Goal: Task Accomplishment & Management: Manage account settings

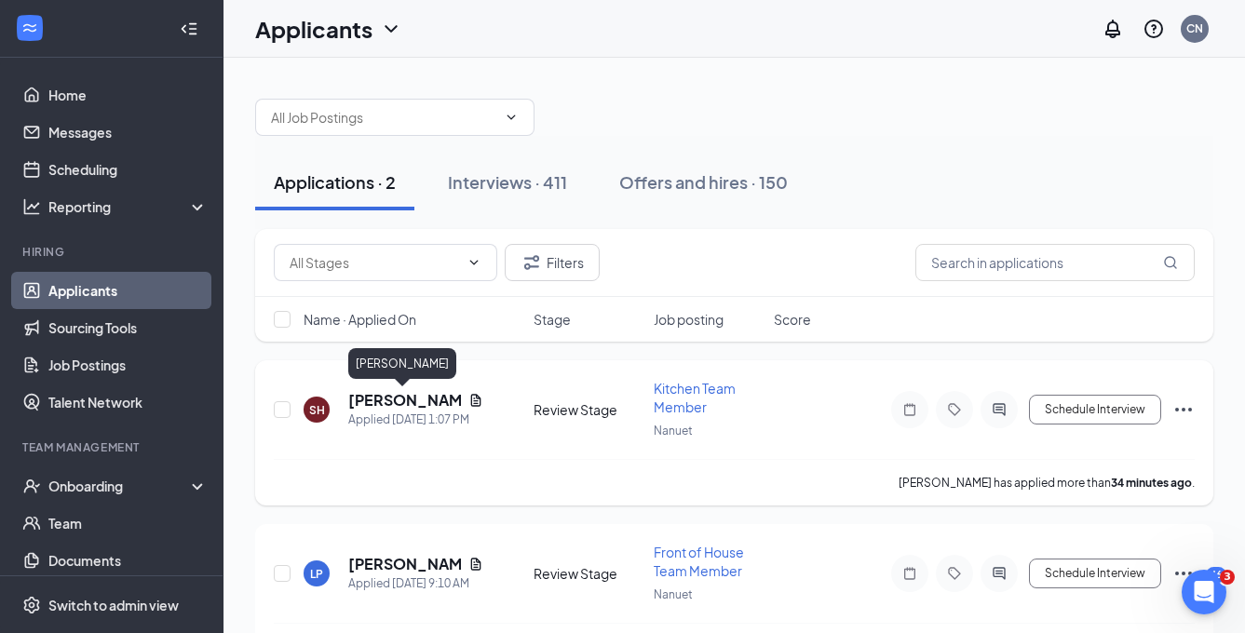
click at [395, 400] on h5 "[PERSON_NAME]" at bounding box center [404, 400] width 113 height 20
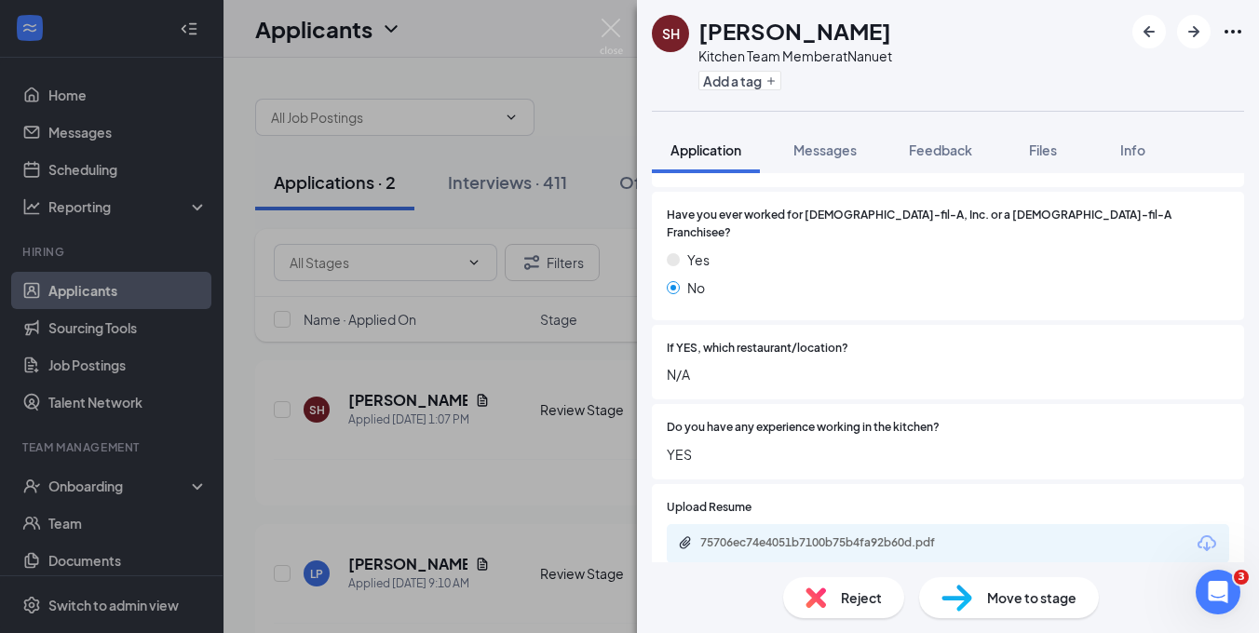
scroll to position [449, 0]
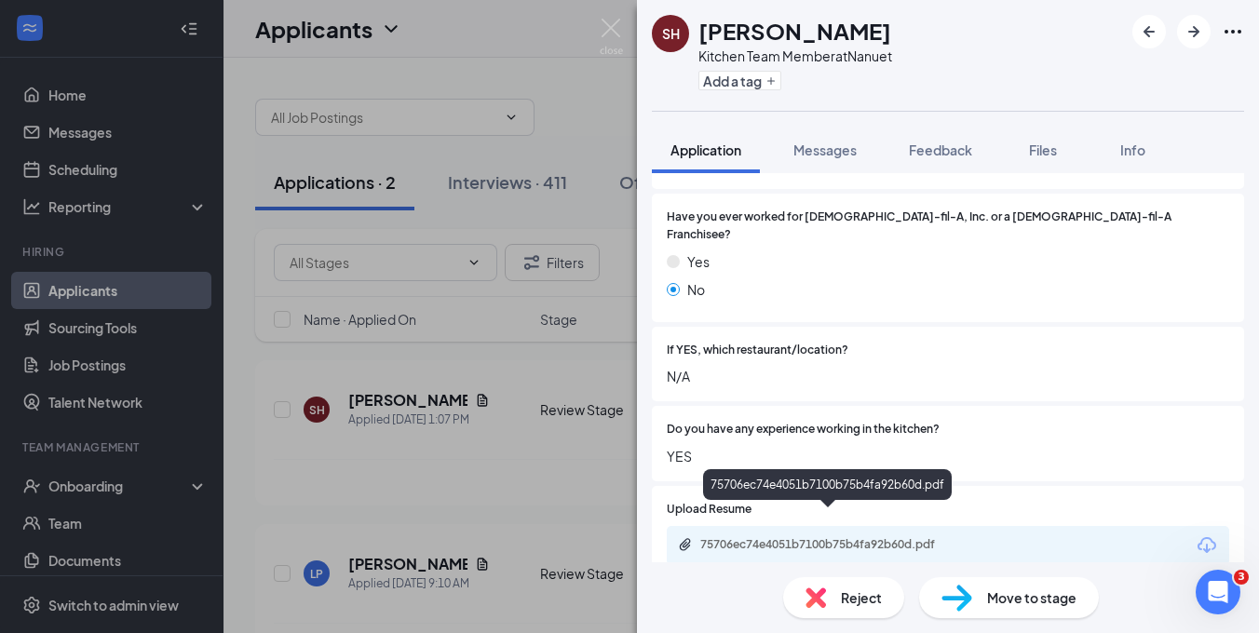
click at [861, 537] on div "75706ec74e4051b7100b75b4fa92b60d.pdf" at bounding box center [830, 544] width 261 height 15
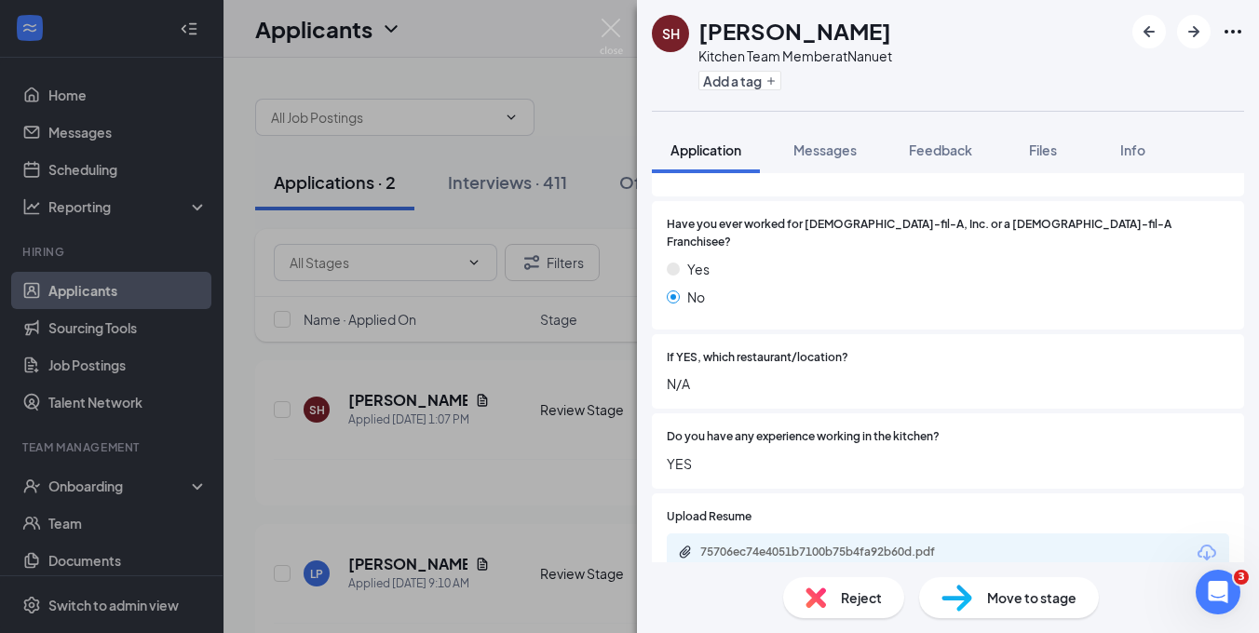
click at [1022, 590] on span "Move to stage" at bounding box center [1031, 598] width 89 height 20
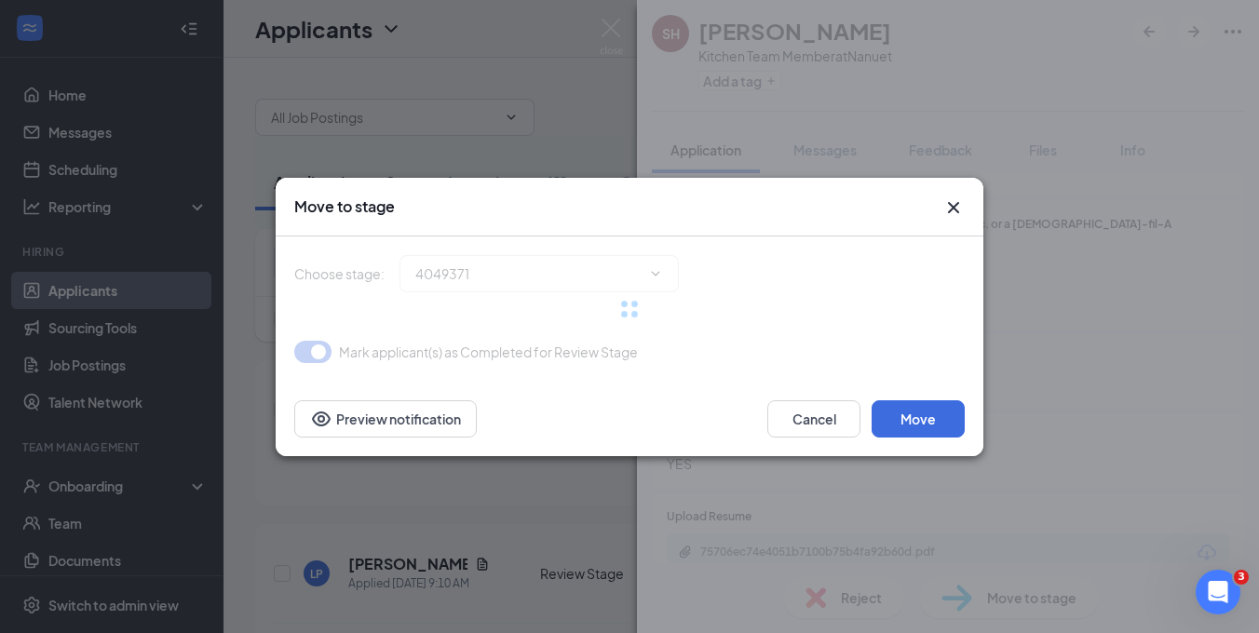
type input "Onsite Interview (next stage)"
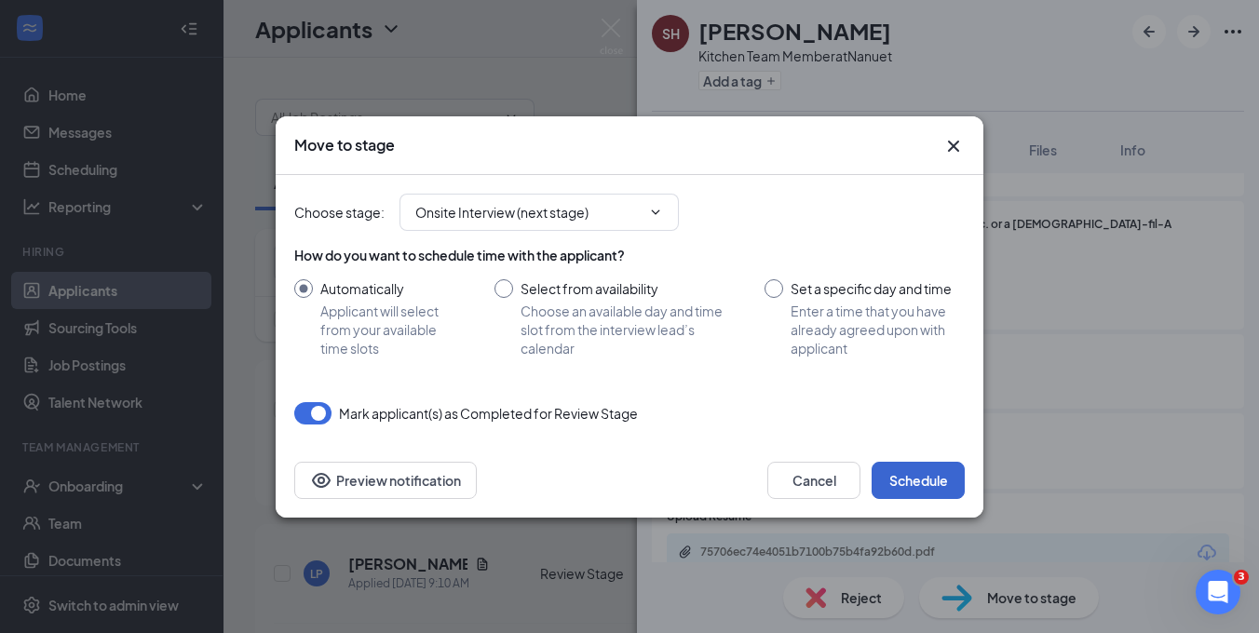
click at [911, 480] on button "Schedule" at bounding box center [918, 480] width 93 height 37
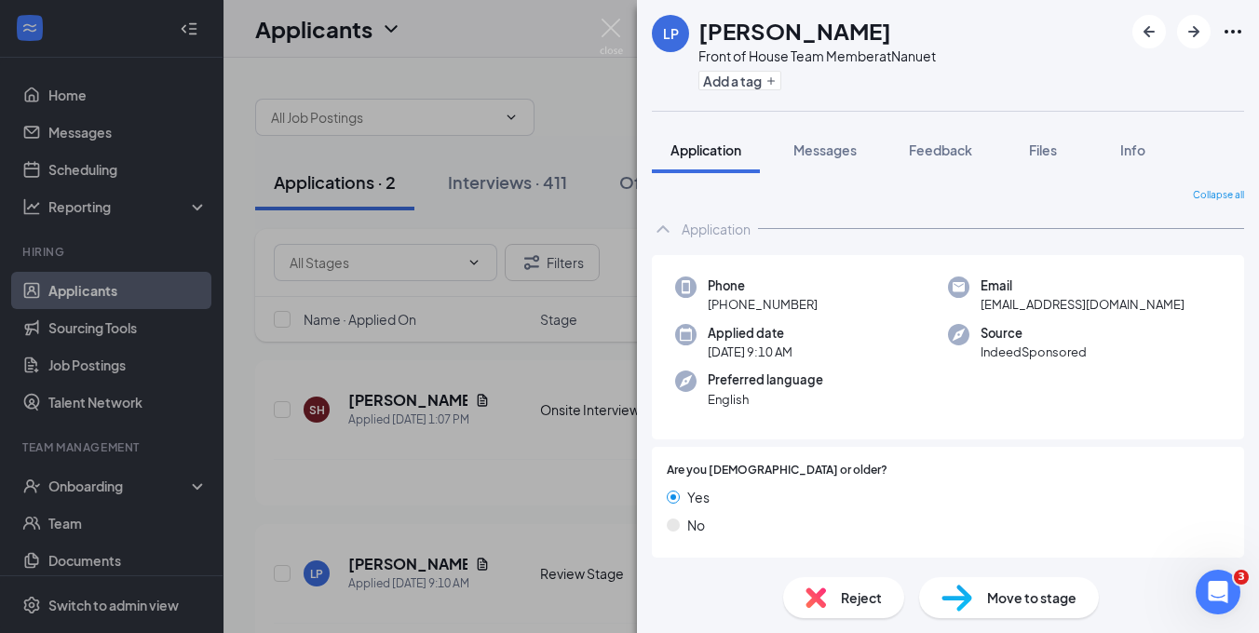
click at [1020, 591] on span "Move to stage" at bounding box center [1031, 598] width 89 height 20
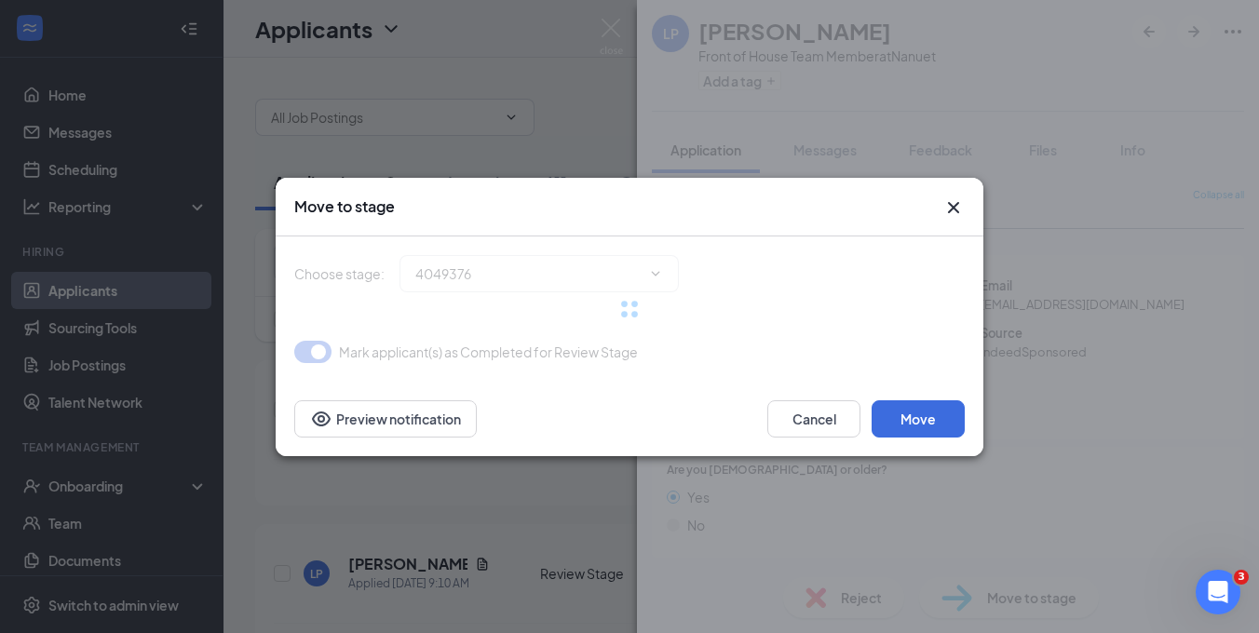
type input "Onsite Interview (next stage)"
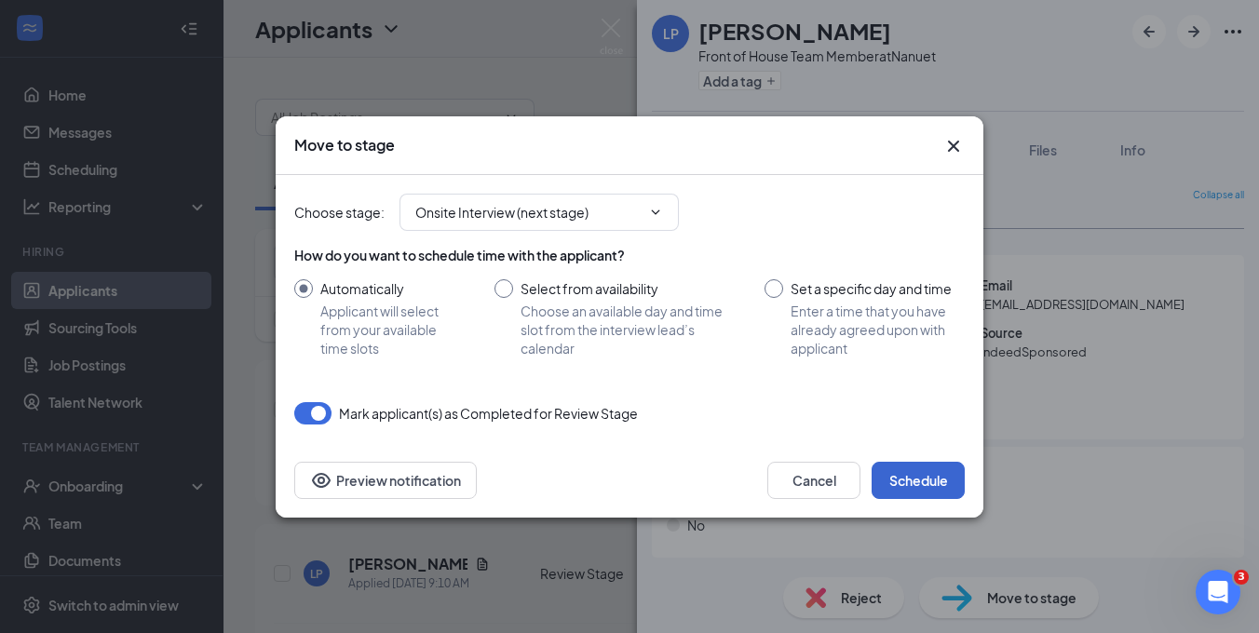
click at [923, 470] on button "Schedule" at bounding box center [918, 480] width 93 height 37
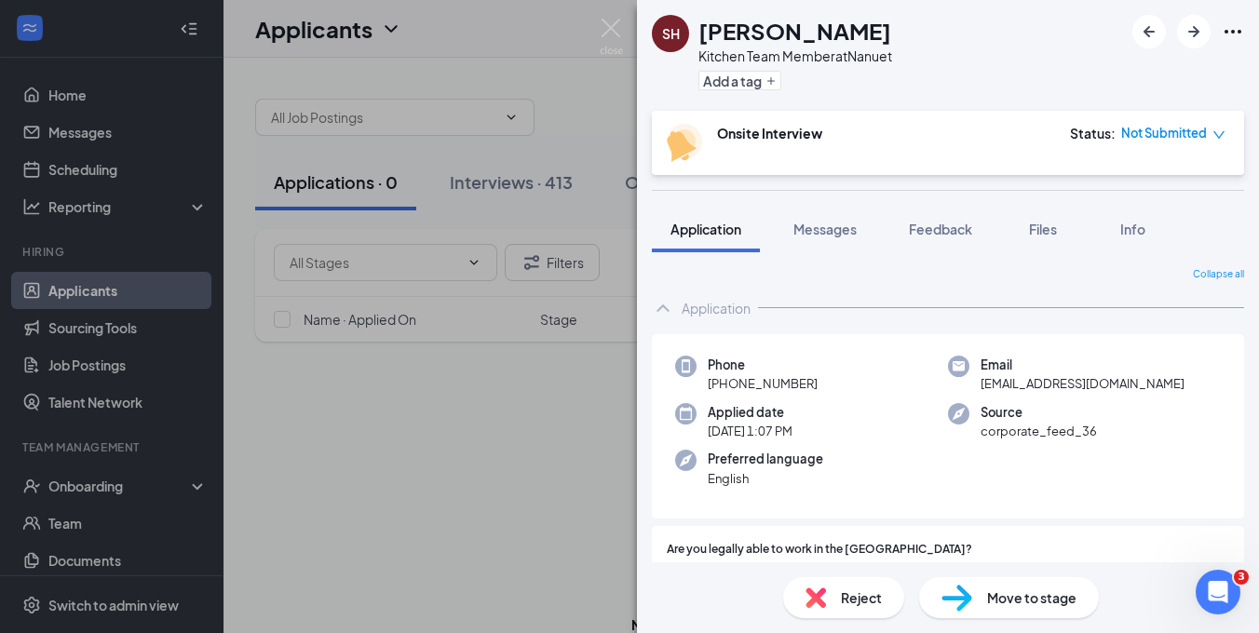
click at [545, 150] on div "SH [PERSON_NAME] Kitchen Team Member at Nanuet Add a tag Onsite Interview Statu…" at bounding box center [629, 316] width 1259 height 633
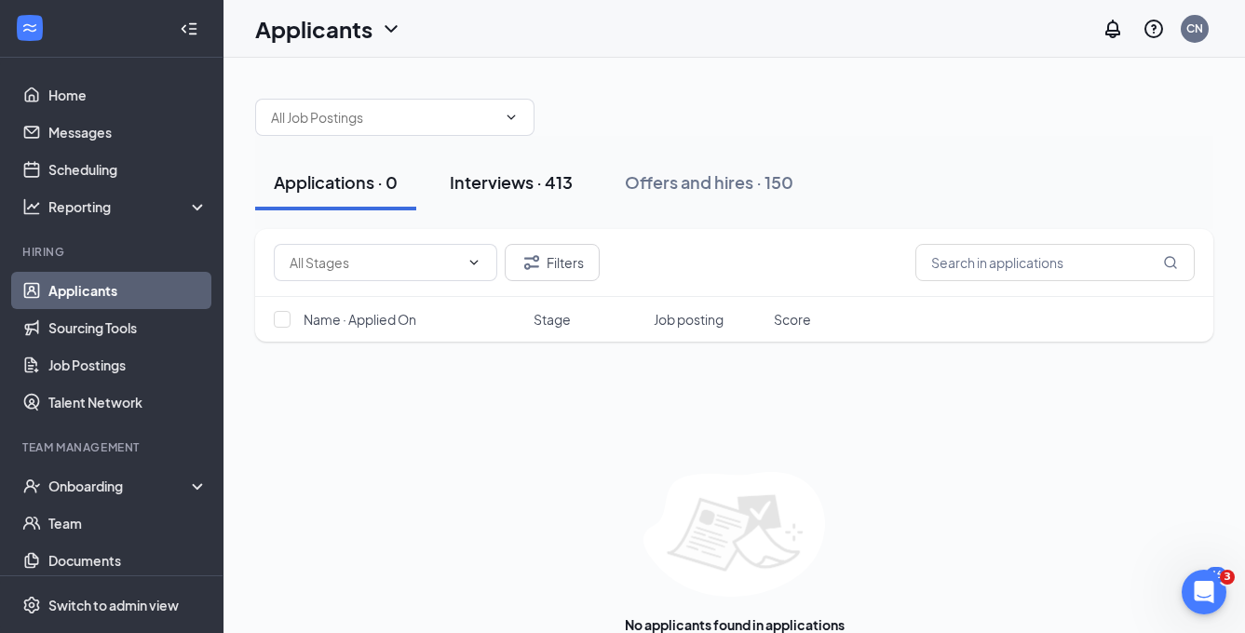
click at [553, 193] on div "Interviews · 413" at bounding box center [511, 181] width 123 height 23
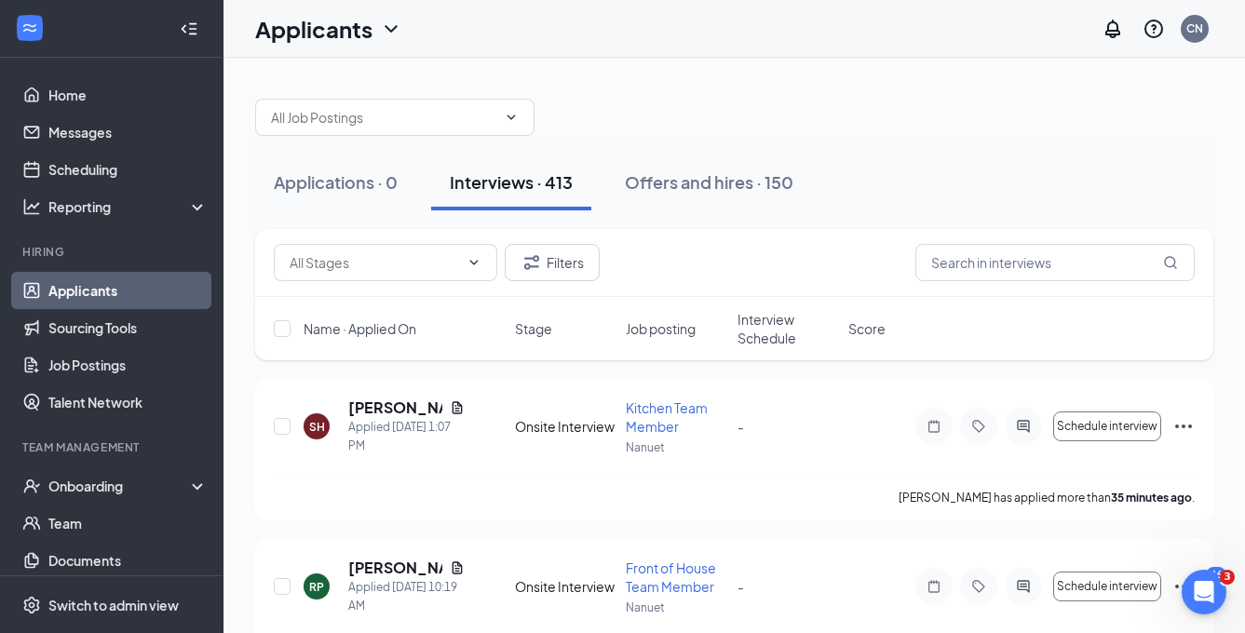
click at [771, 331] on span "Interview Schedule" at bounding box center [788, 328] width 100 height 37
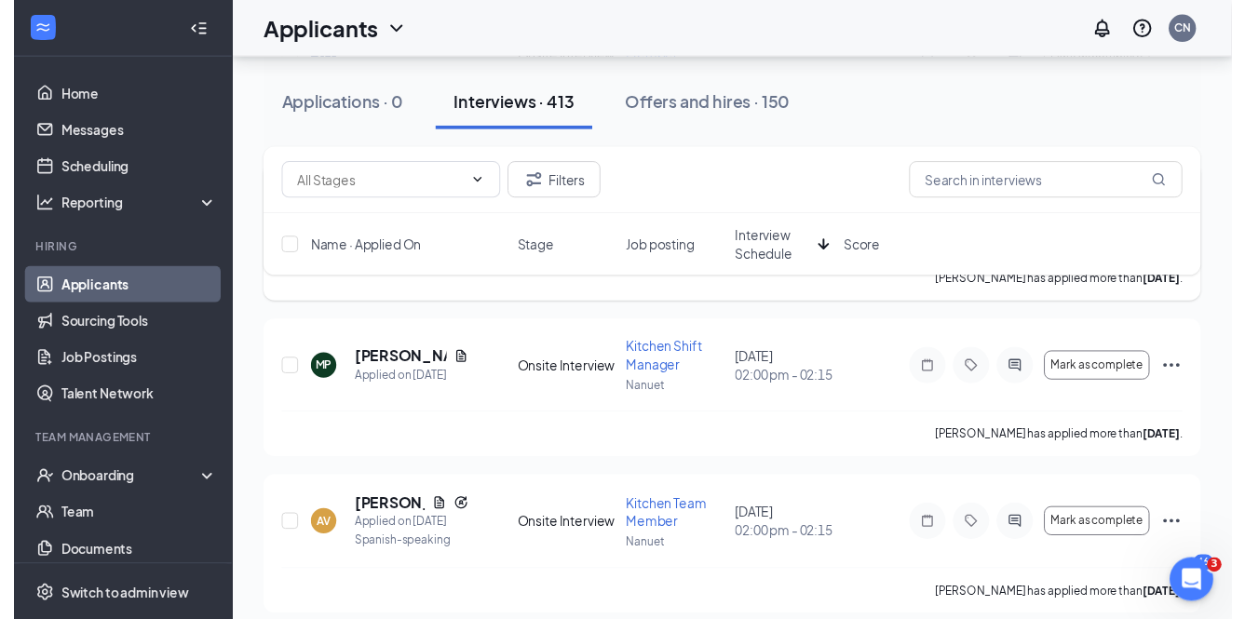
scroll to position [5151, 0]
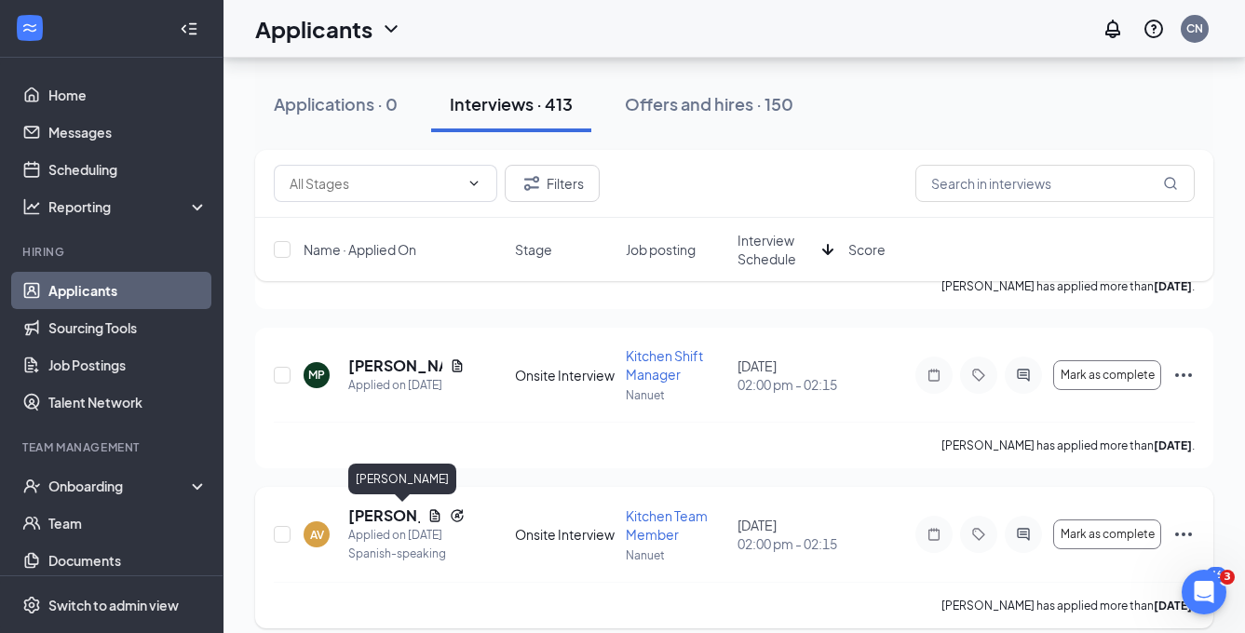
click at [367, 511] on h5 "[PERSON_NAME]" at bounding box center [384, 516] width 72 height 20
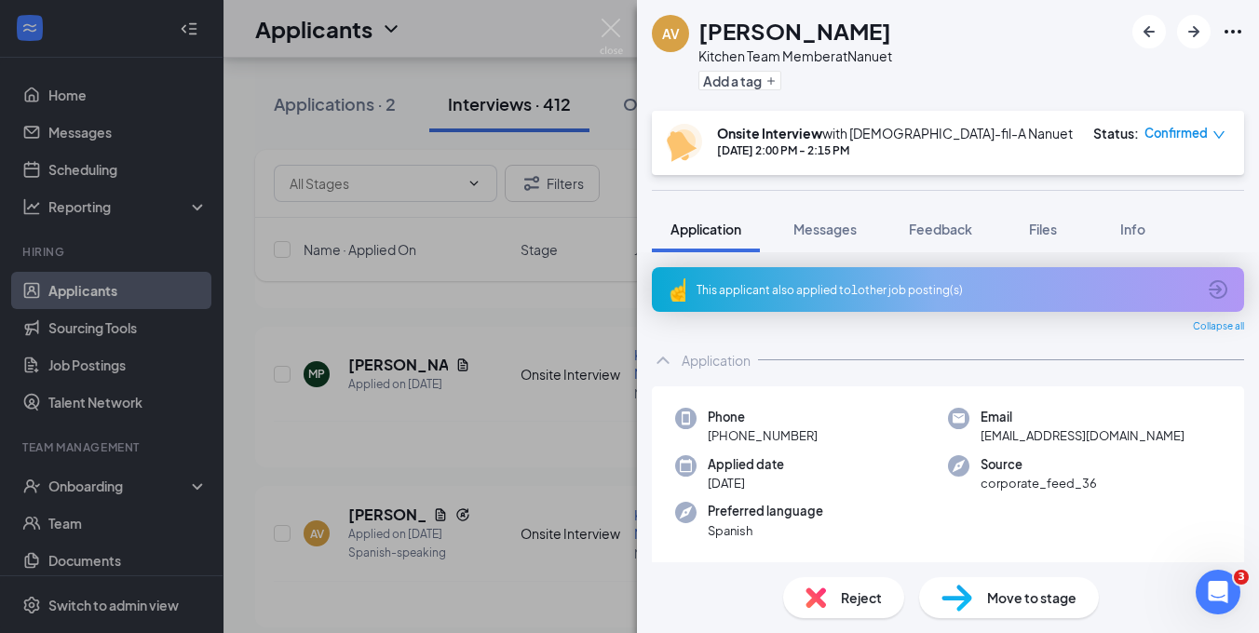
click at [300, 87] on div "AV [PERSON_NAME] Kitchen Team Member at Nanuet Add a tag Onsite Interview with …" at bounding box center [629, 316] width 1259 height 633
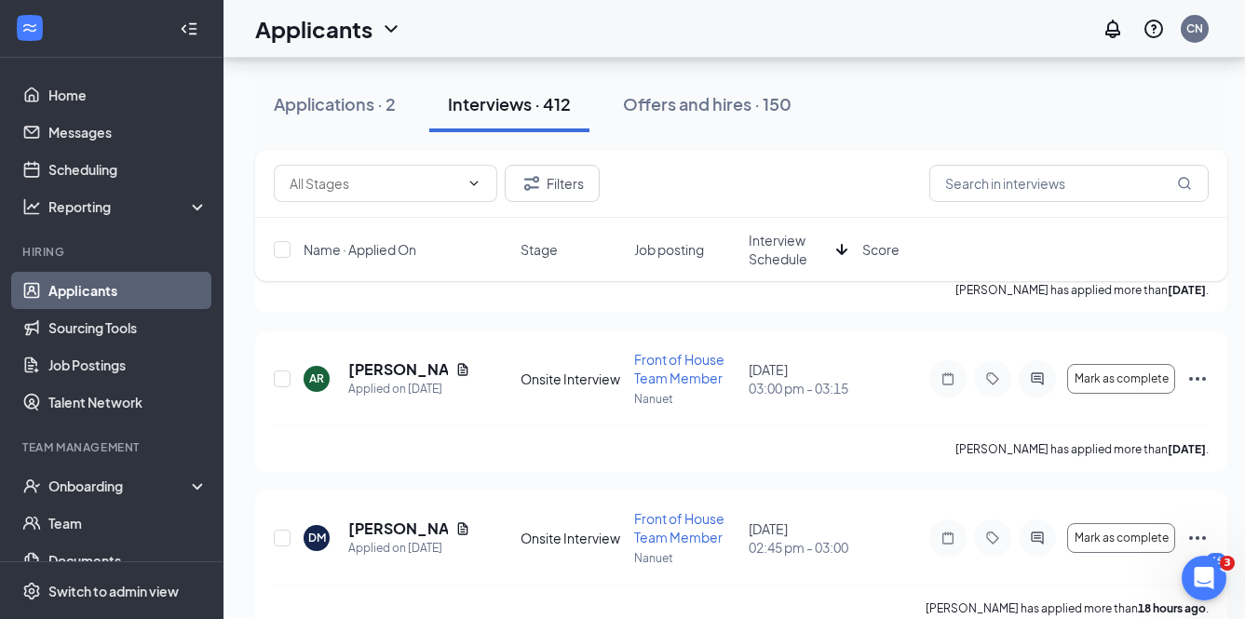
scroll to position [3547, 0]
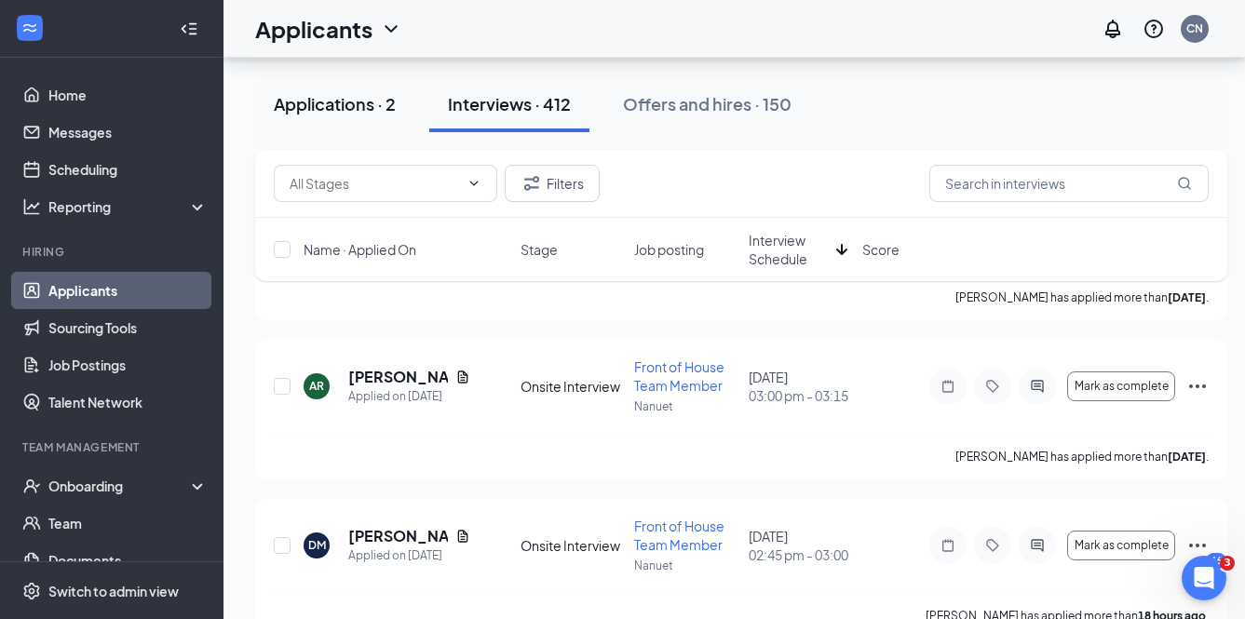
click at [349, 107] on div "Applications · 2" at bounding box center [335, 103] width 122 height 23
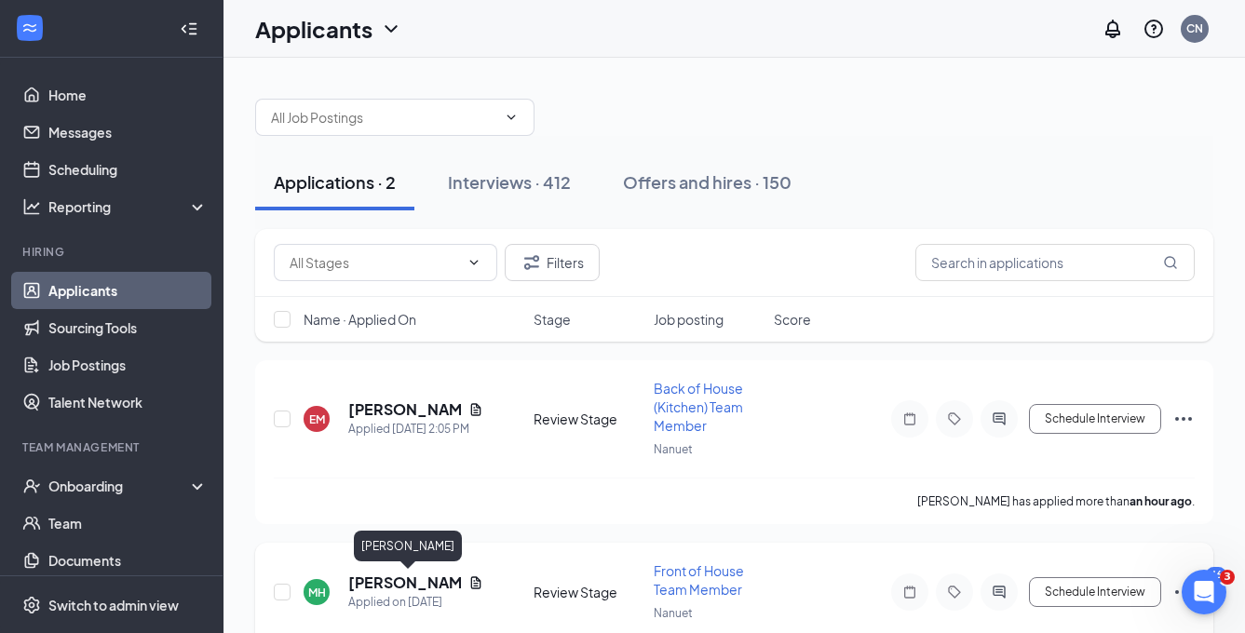
click at [414, 588] on h5 "[PERSON_NAME]" at bounding box center [404, 583] width 113 height 20
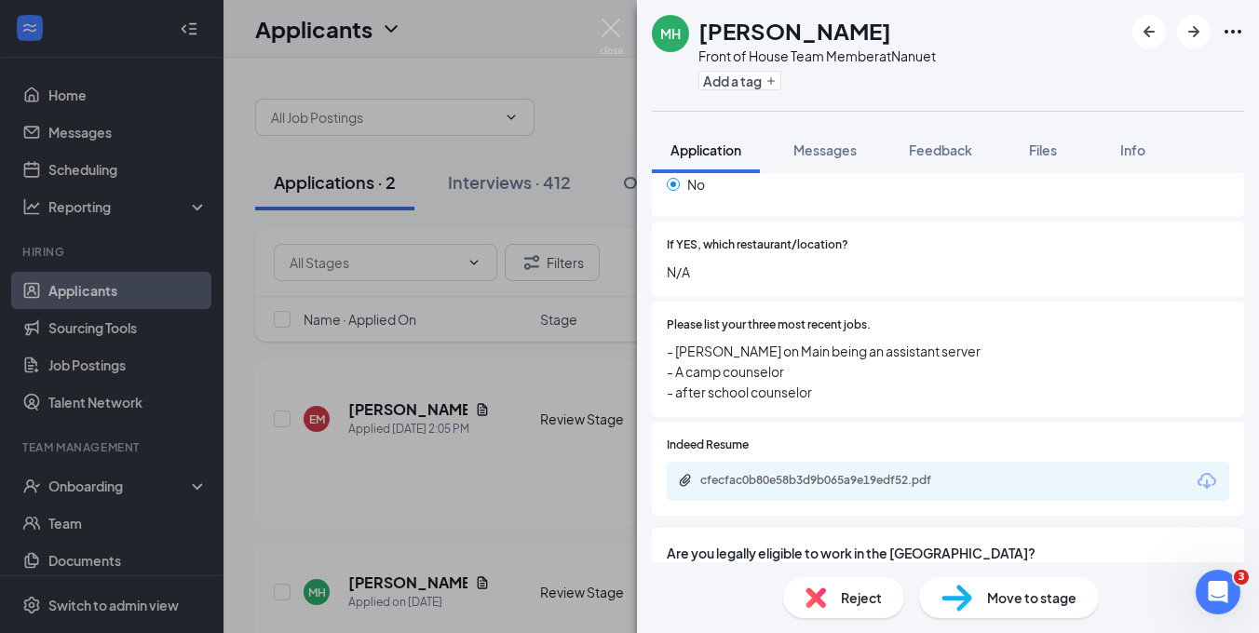
scroll to position [514, 0]
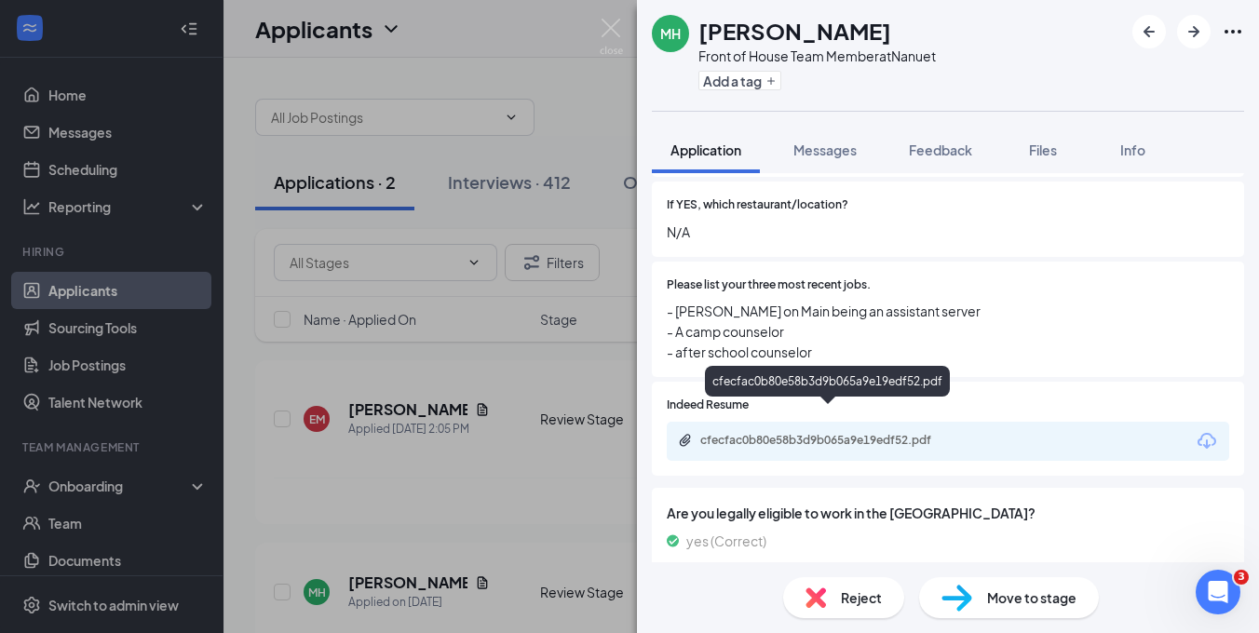
click at [879, 433] on div "cfecfac0b80e58b3d9b065a9e19edf52.pdf" at bounding box center [830, 440] width 261 height 15
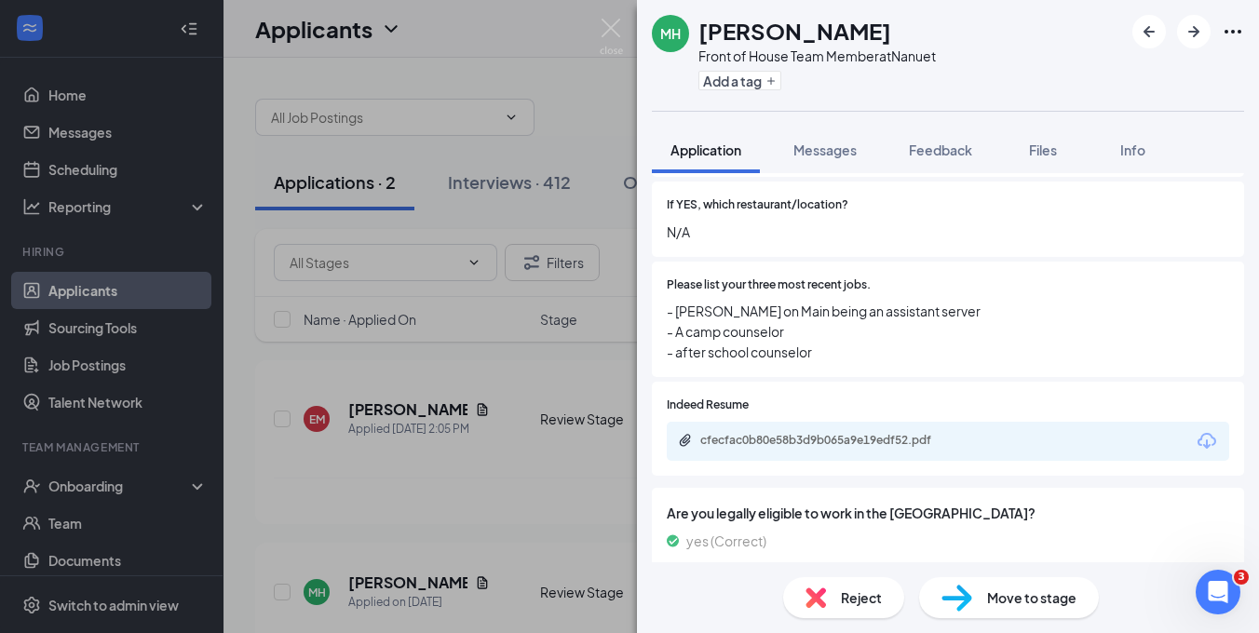
click at [502, 460] on div "MH [PERSON_NAME] Front of House Team Member at Nanuet Add a tag Application Mes…" at bounding box center [629, 316] width 1259 height 633
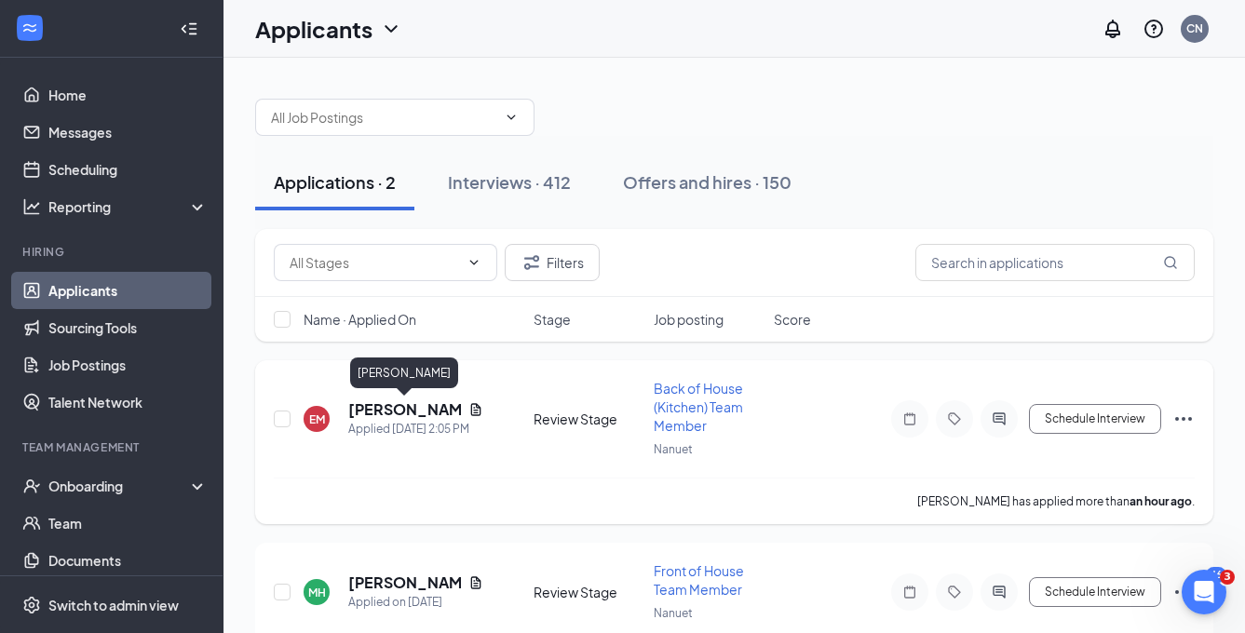
click at [420, 407] on h5 "[PERSON_NAME]" at bounding box center [404, 410] width 113 height 20
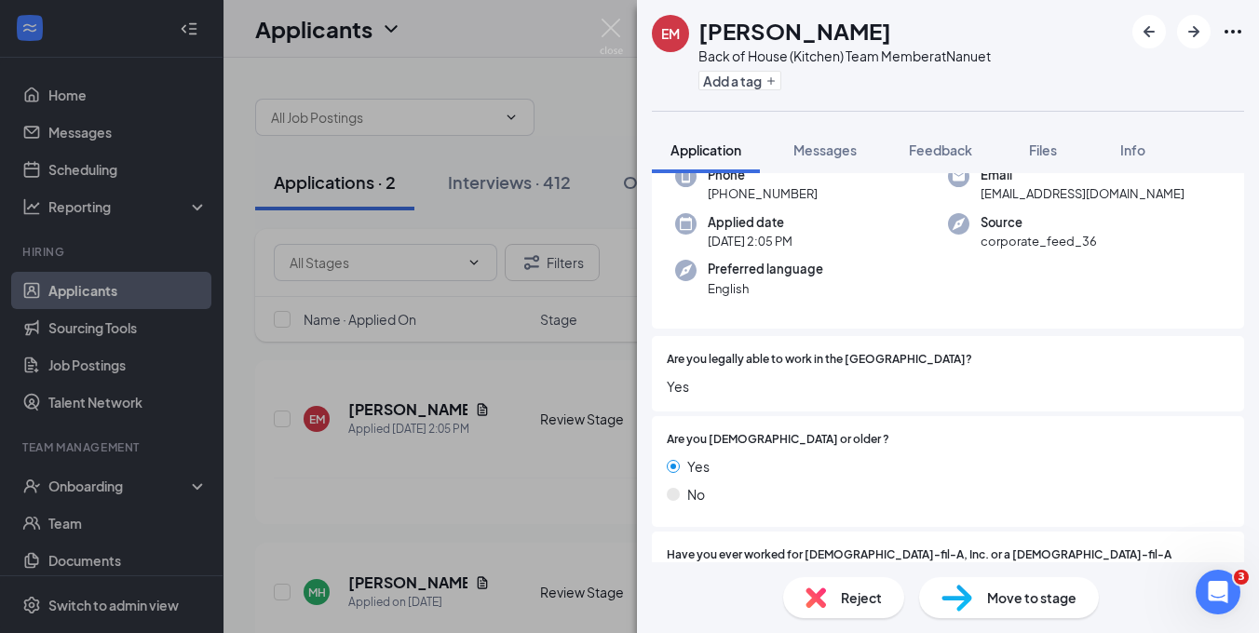
scroll to position [190, 0]
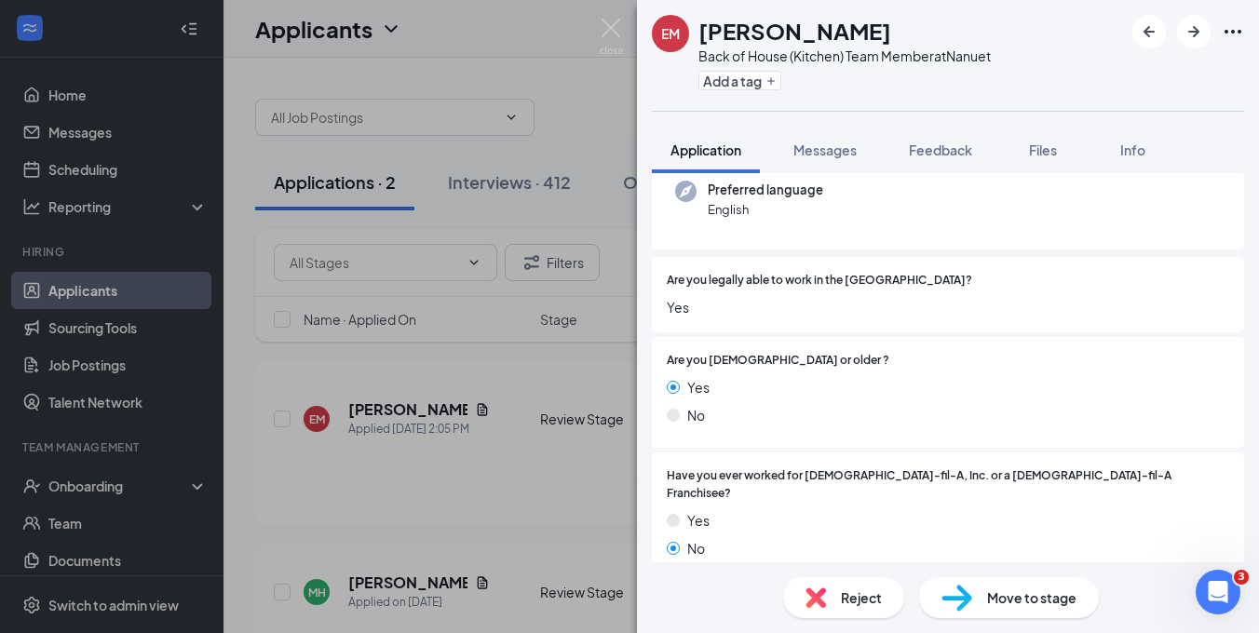
click at [1011, 614] on div "Move to stage" at bounding box center [1009, 597] width 180 height 41
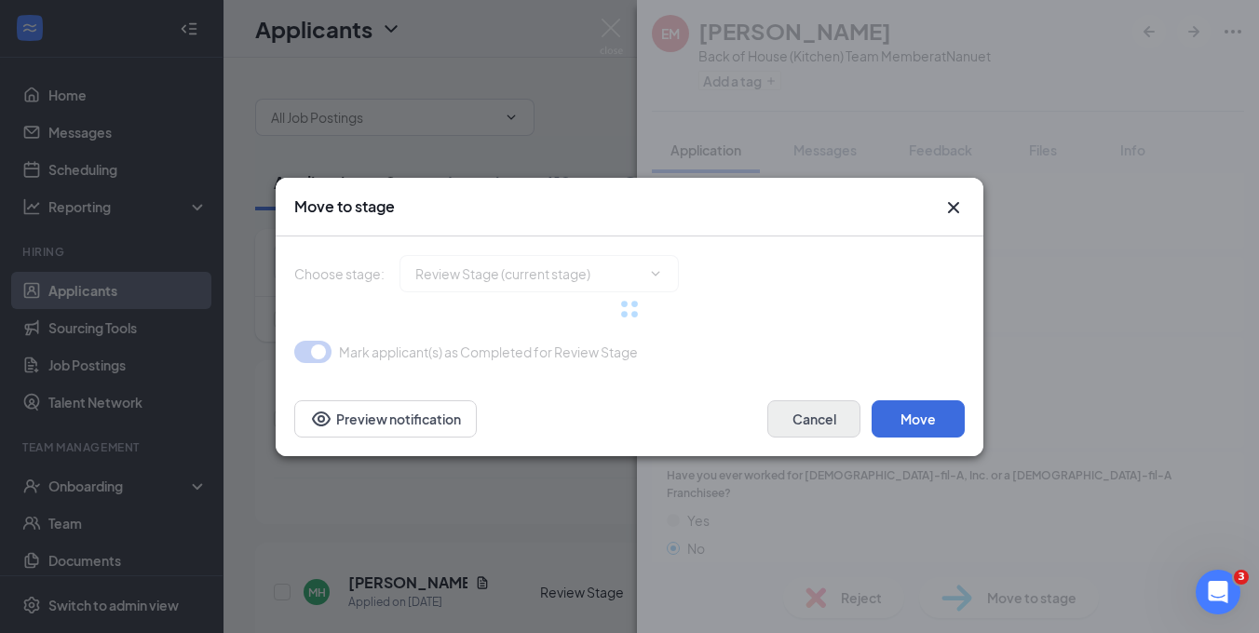
type input "Onsite Interview (next stage)"
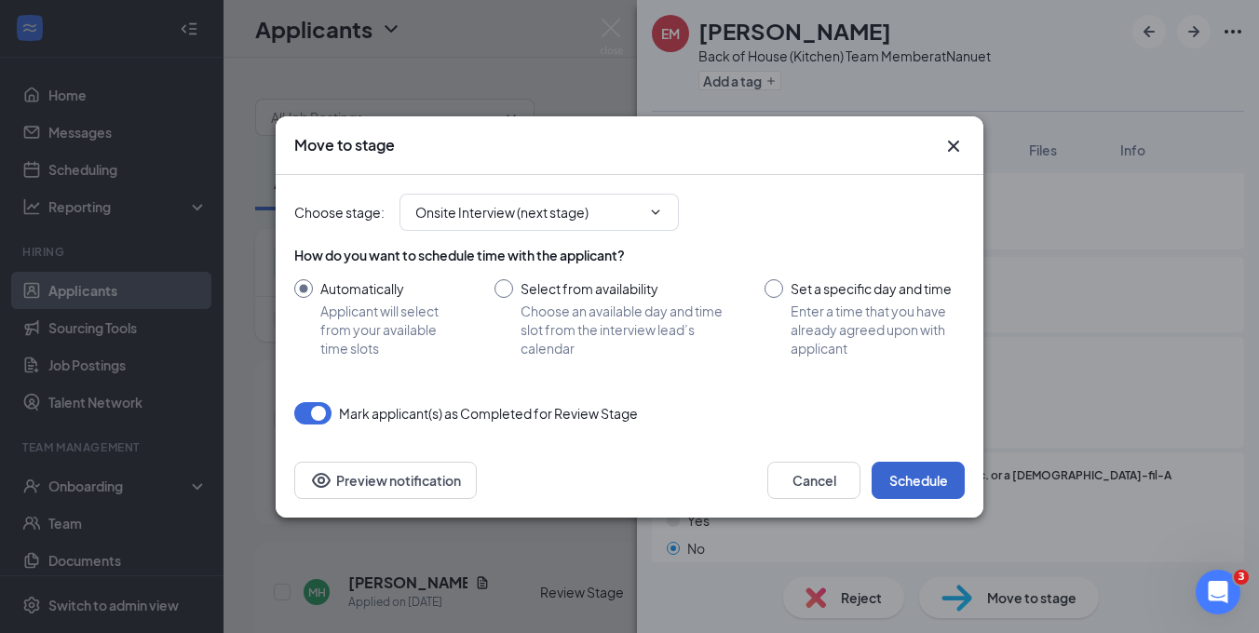
click at [914, 482] on button "Schedule" at bounding box center [918, 480] width 93 height 37
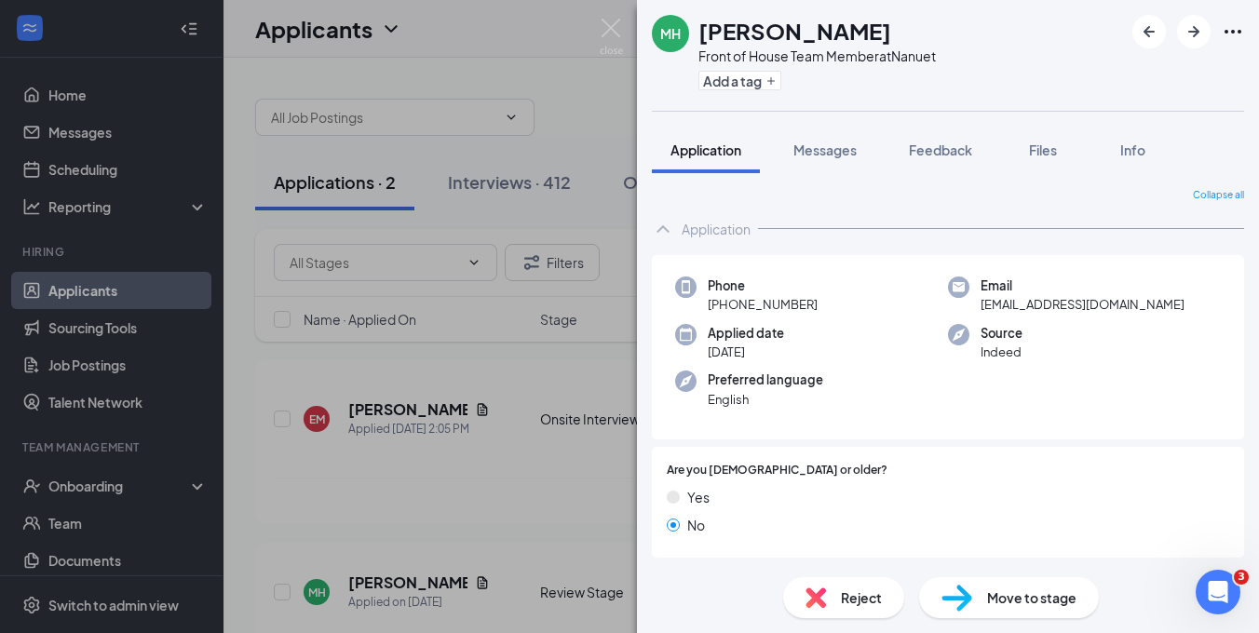
click at [463, 392] on div "MH [PERSON_NAME] Front of House Team Member at Nanuet Add a tag Application Mes…" at bounding box center [629, 316] width 1259 height 633
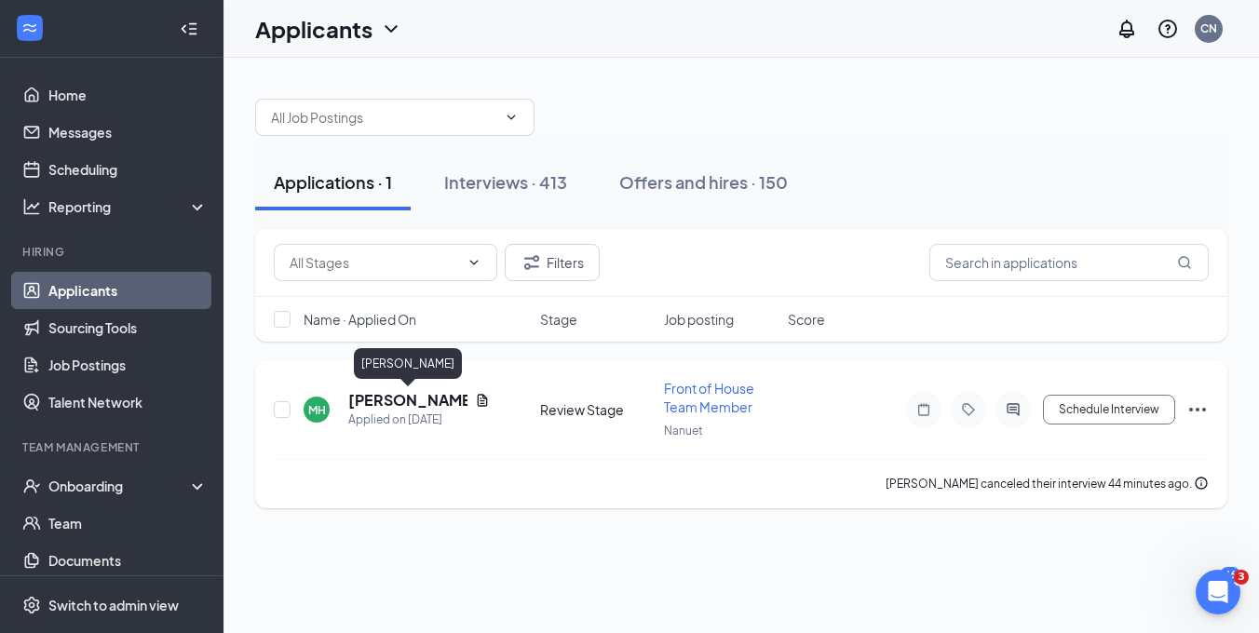
click at [416, 393] on h5 "[PERSON_NAME]" at bounding box center [407, 400] width 119 height 20
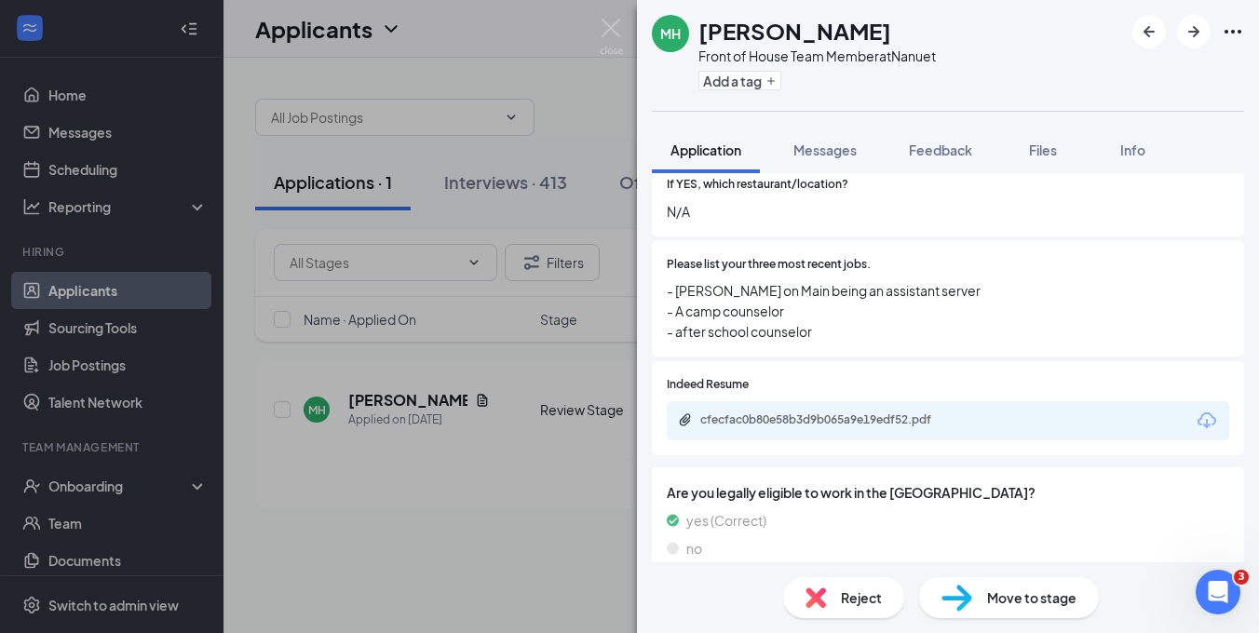
scroll to position [534, 0]
click at [819, 414] on div "cfecfac0b80e58b3d9b065a9e19edf52.pdf" at bounding box center [830, 421] width 261 height 15
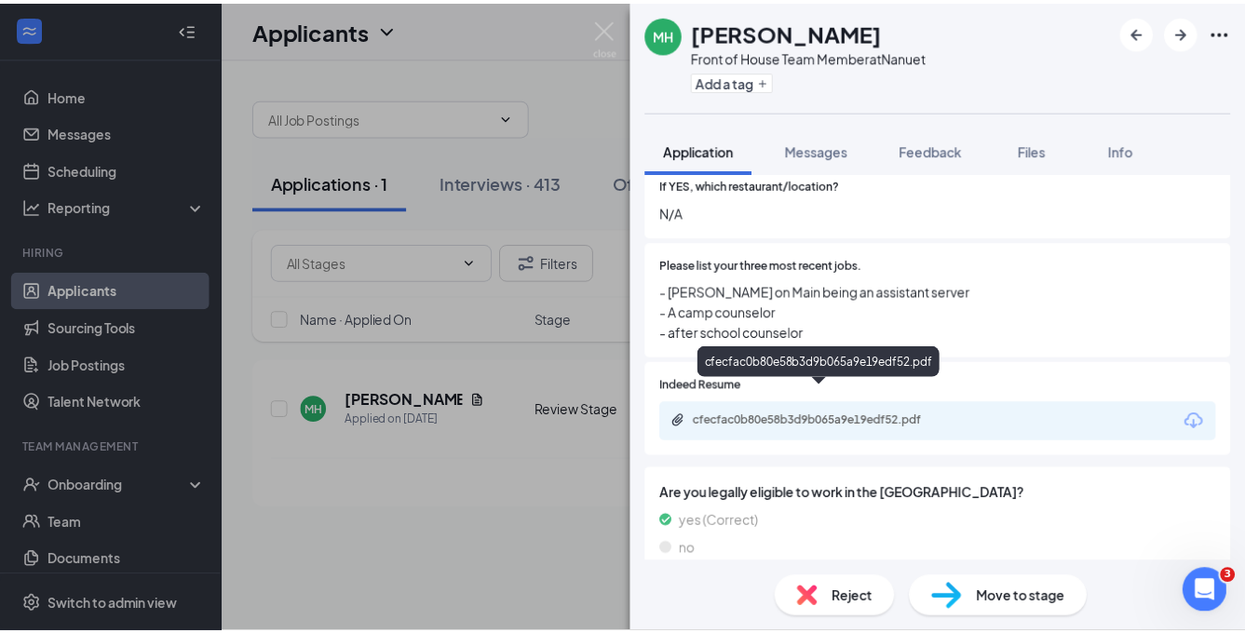
scroll to position [526, 0]
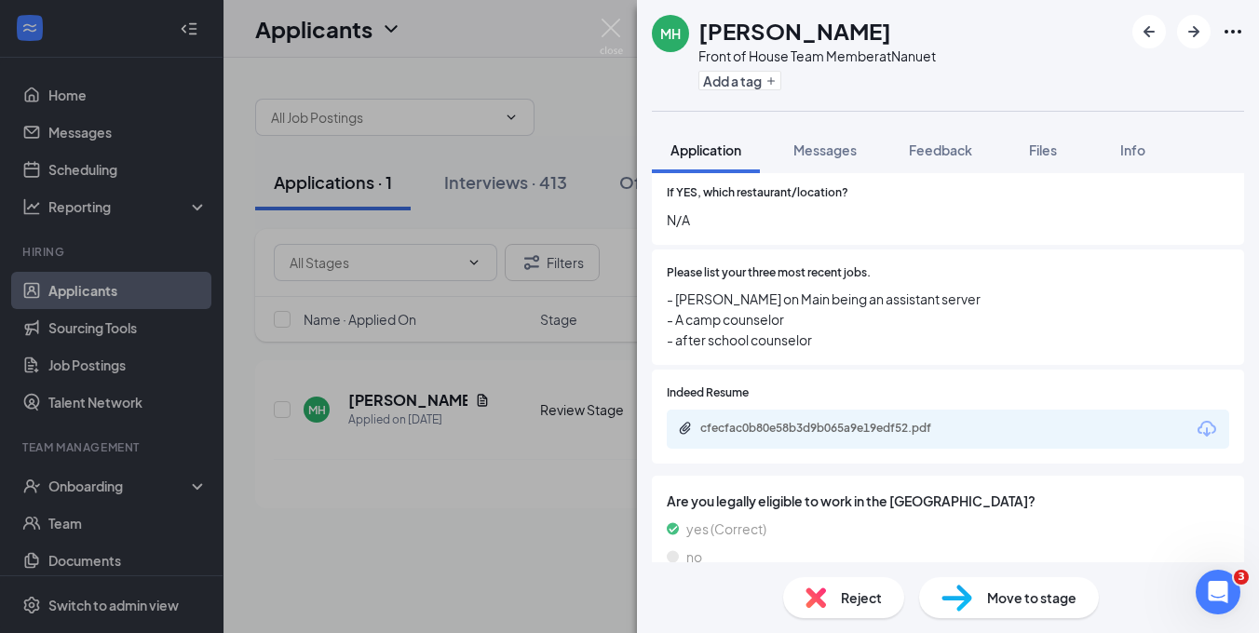
click at [972, 613] on div "Move to stage" at bounding box center [1009, 597] width 180 height 41
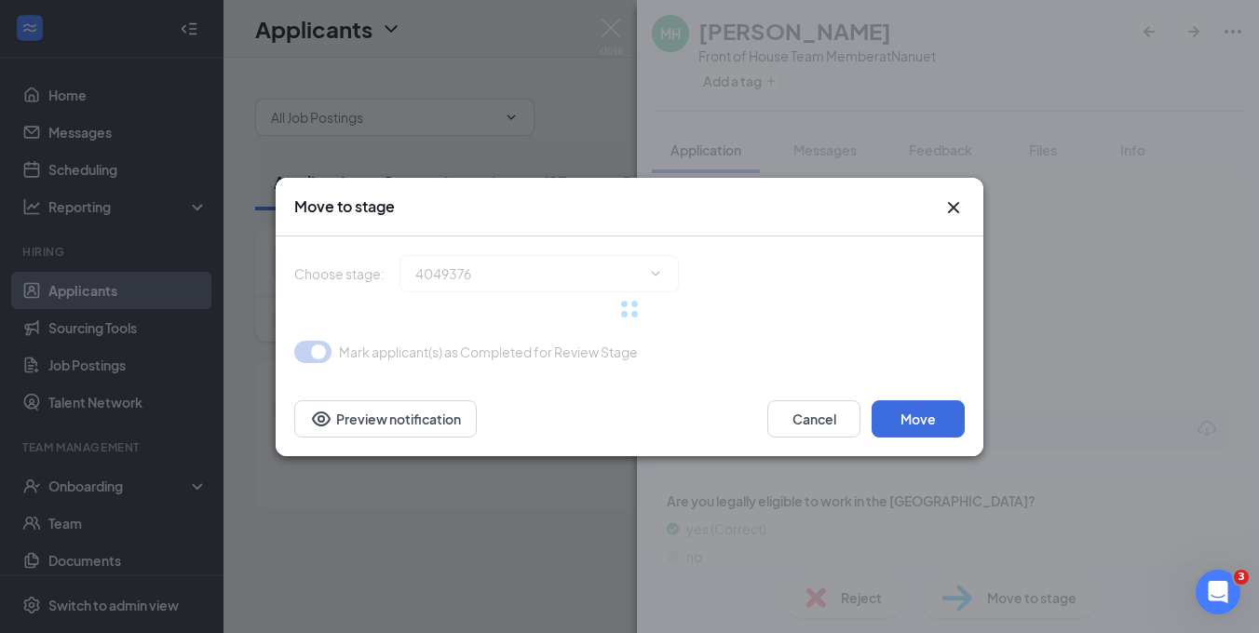
type input "Onsite Interview (next stage)"
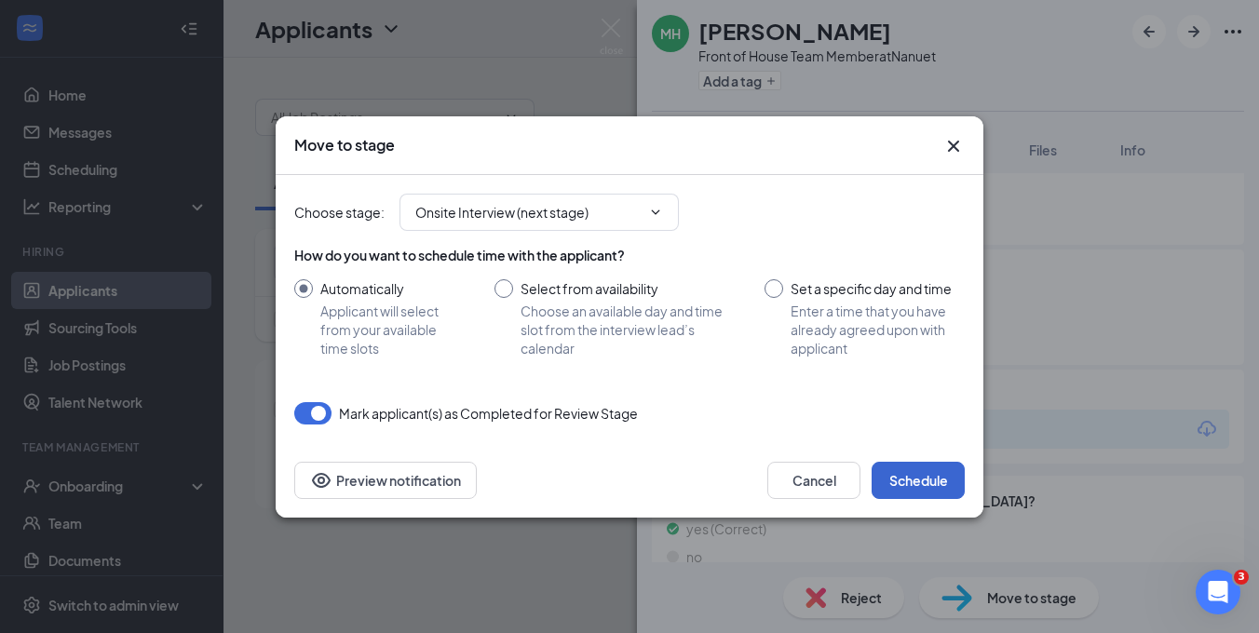
click at [922, 470] on button "Schedule" at bounding box center [918, 480] width 93 height 37
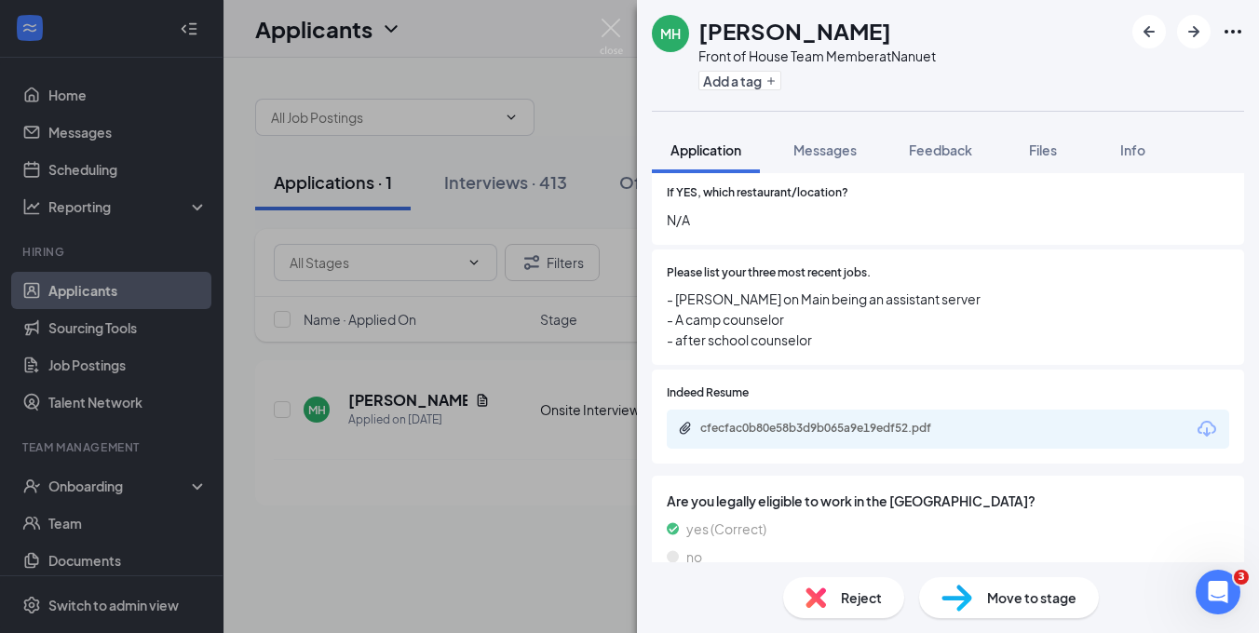
click at [550, 499] on div "MH [PERSON_NAME] Front of House Team Member at Nanuet Add a tag Application Mes…" at bounding box center [629, 316] width 1259 height 633
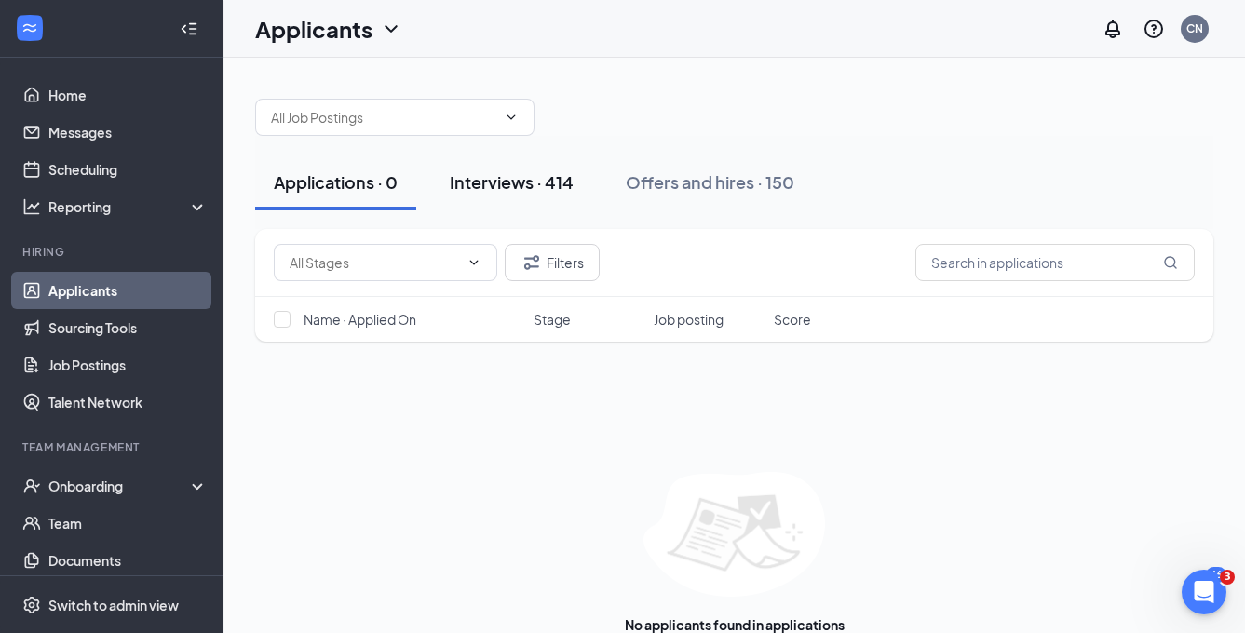
click at [529, 177] on div "Interviews · 414" at bounding box center [512, 181] width 124 height 23
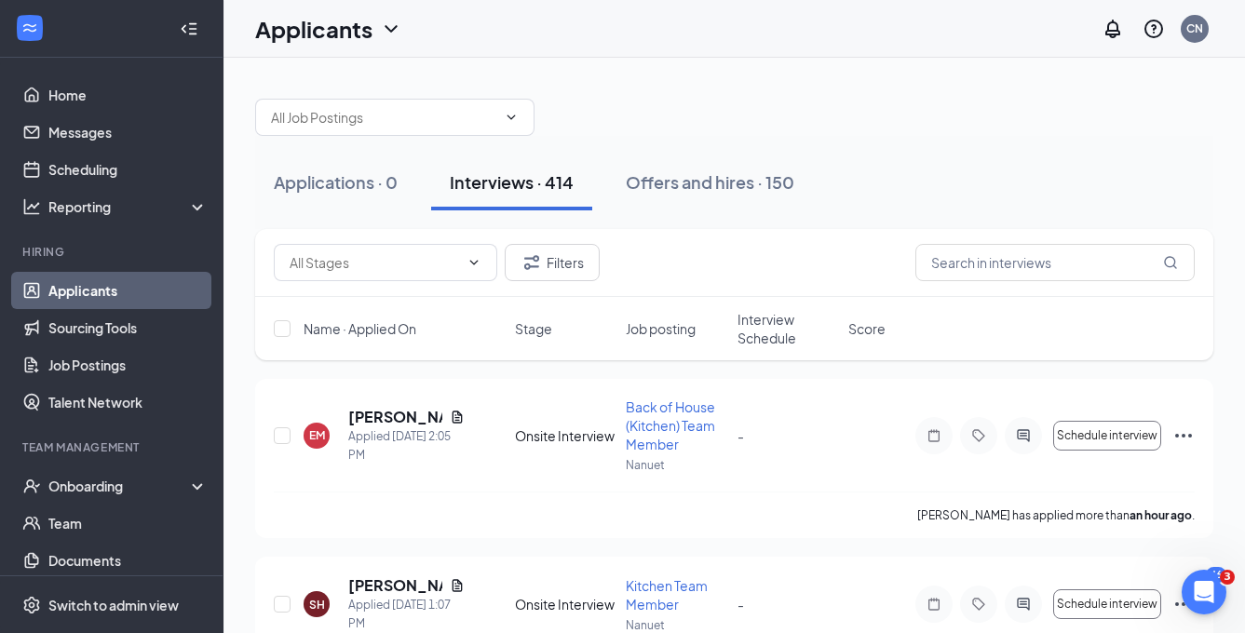
click at [767, 342] on span "Interview Schedule" at bounding box center [788, 328] width 100 height 37
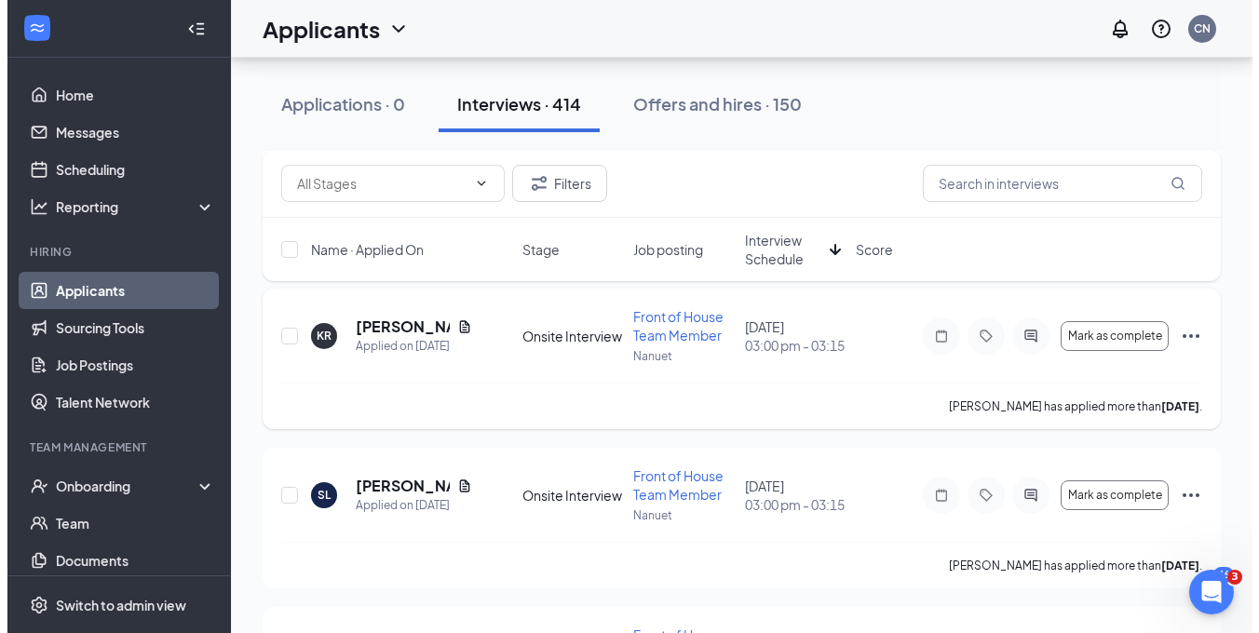
scroll to position [3449, 0]
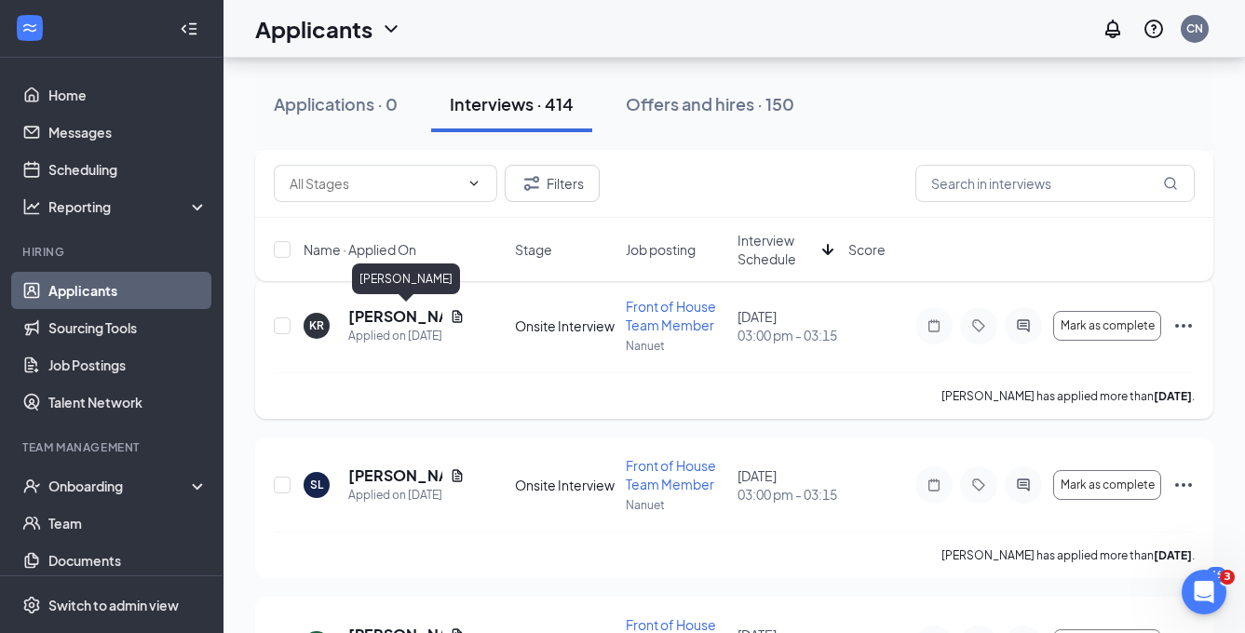
click at [392, 317] on h5 "[PERSON_NAME]" at bounding box center [395, 316] width 94 height 20
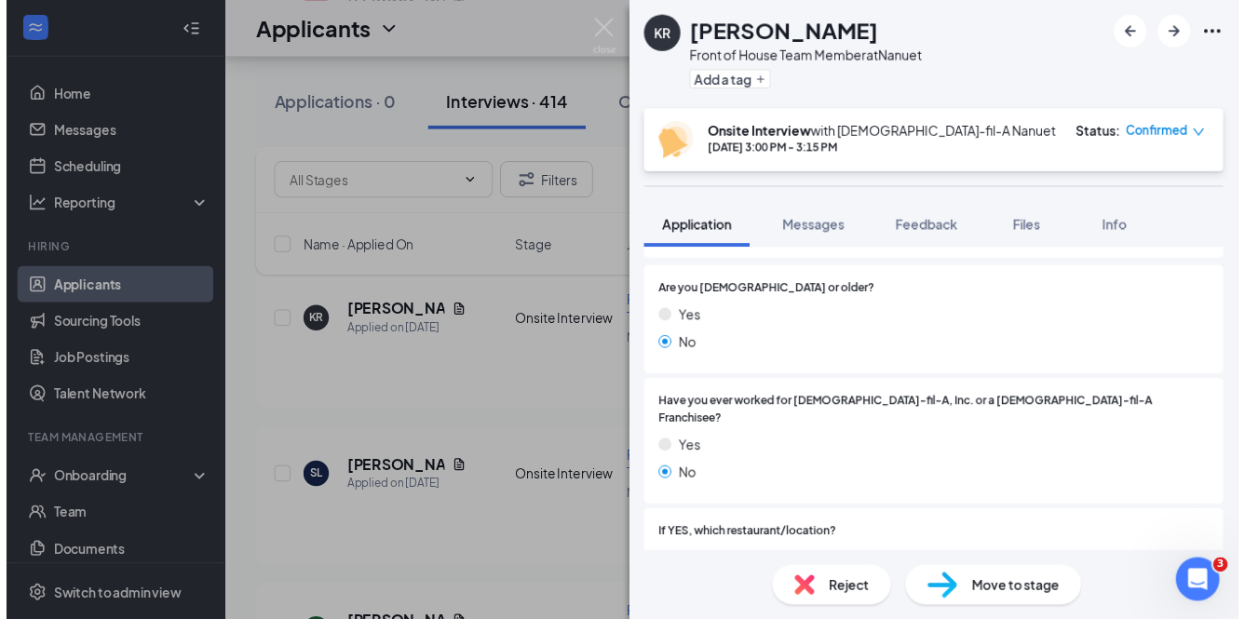
scroll to position [303, 0]
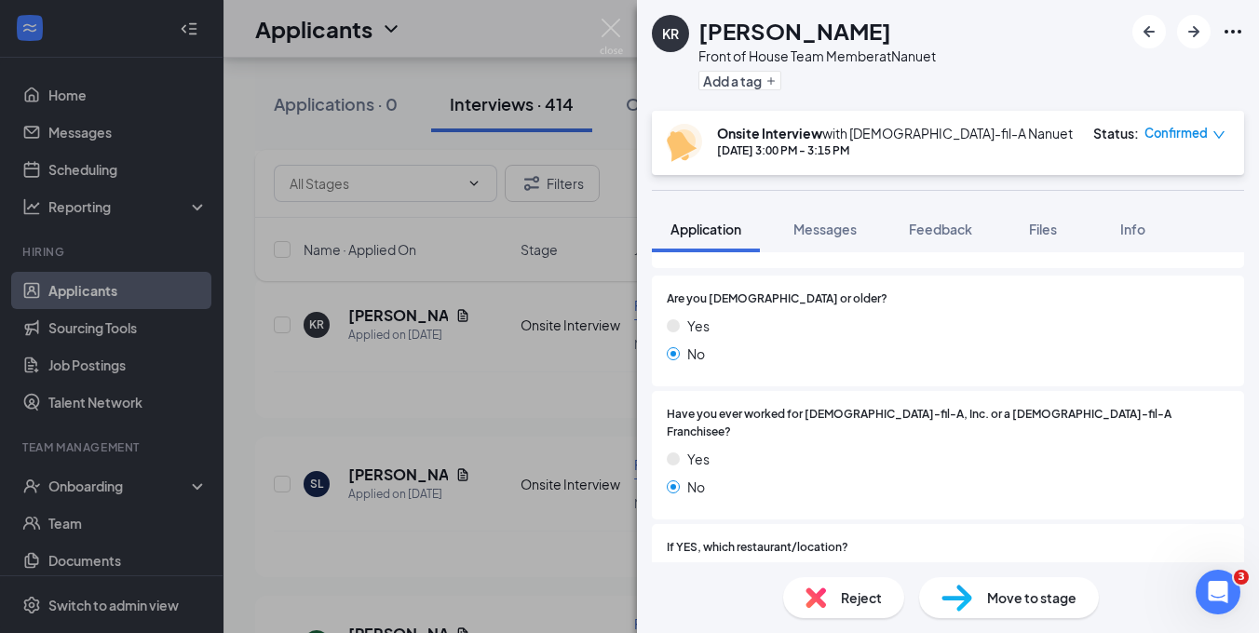
click at [576, 408] on div "KR [PERSON_NAME] Front of House Team Member at Nanuet Add a tag Onsite Intervie…" at bounding box center [629, 316] width 1259 height 633
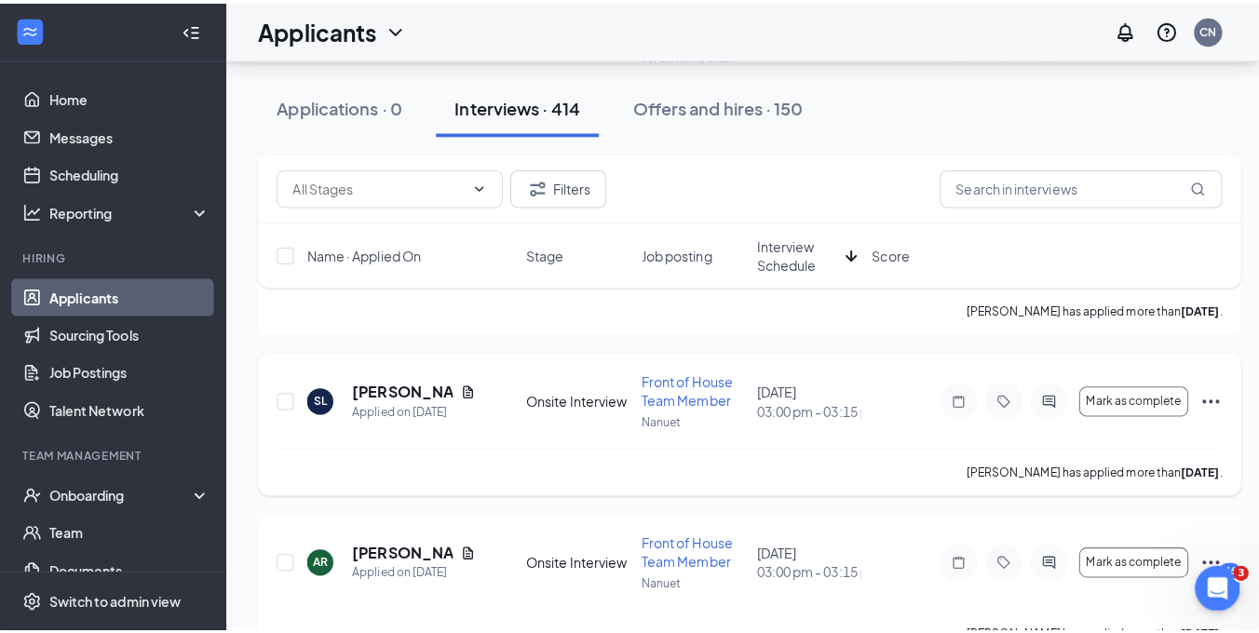
scroll to position [3562, 0]
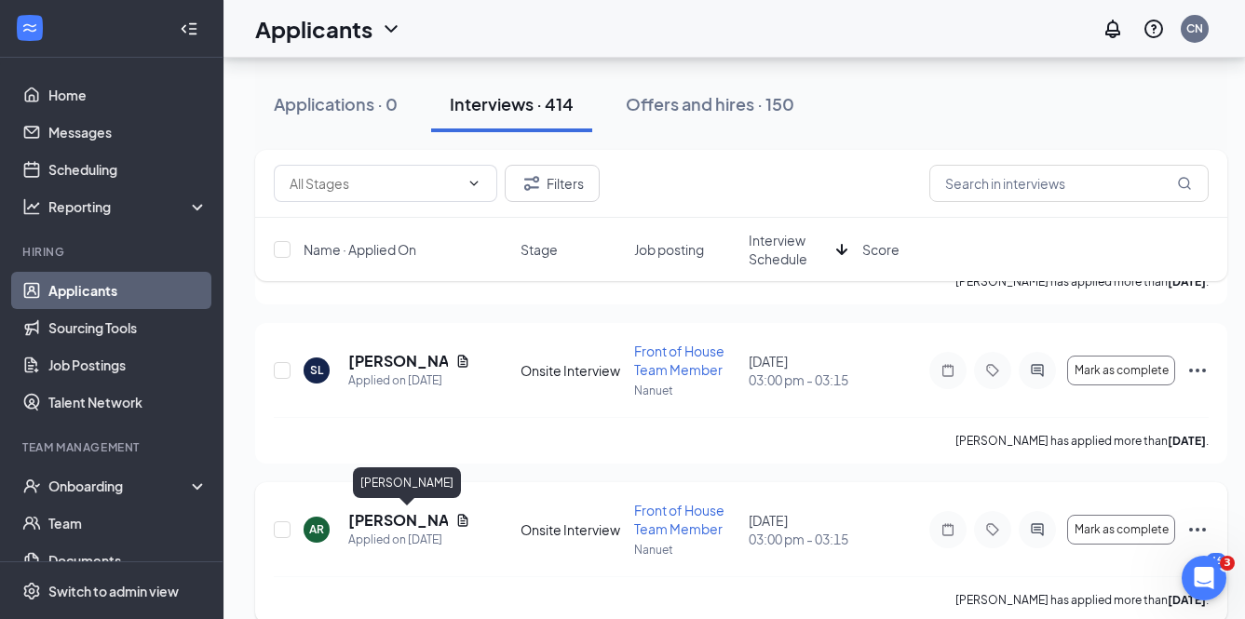
click at [380, 520] on h5 "[PERSON_NAME]" at bounding box center [398, 520] width 100 height 20
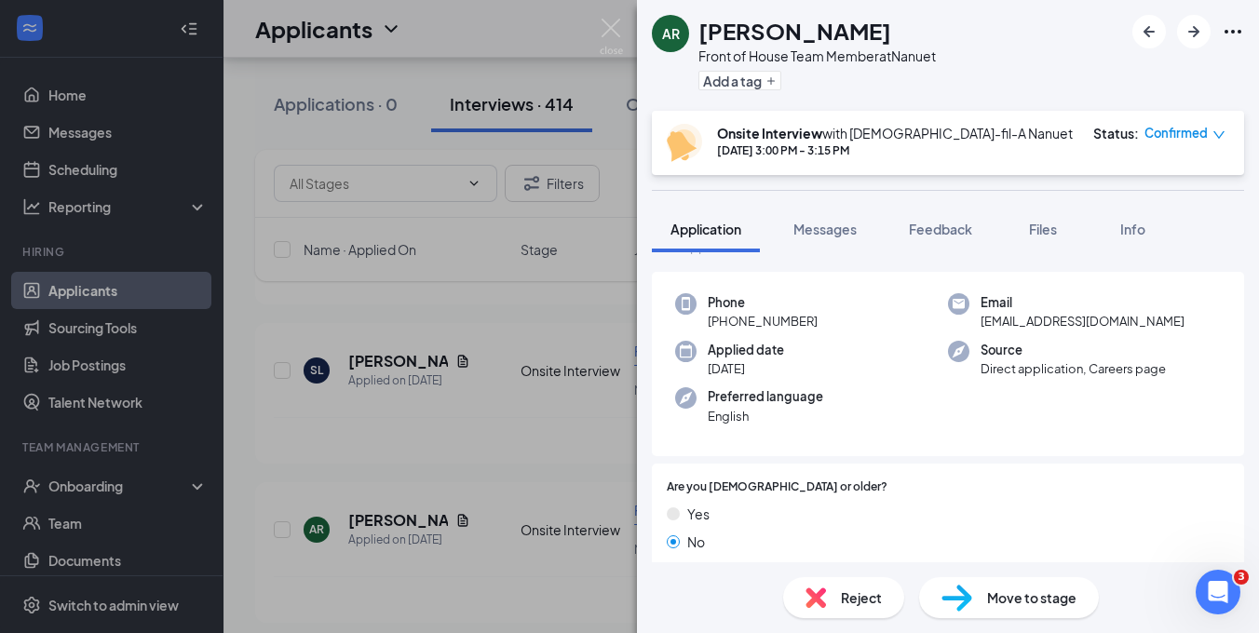
scroll to position [61, 0]
click at [524, 477] on div "AR [PERSON_NAME] Front of House Team Member at Nanuet Add a tag Onsite Intervie…" at bounding box center [629, 316] width 1259 height 633
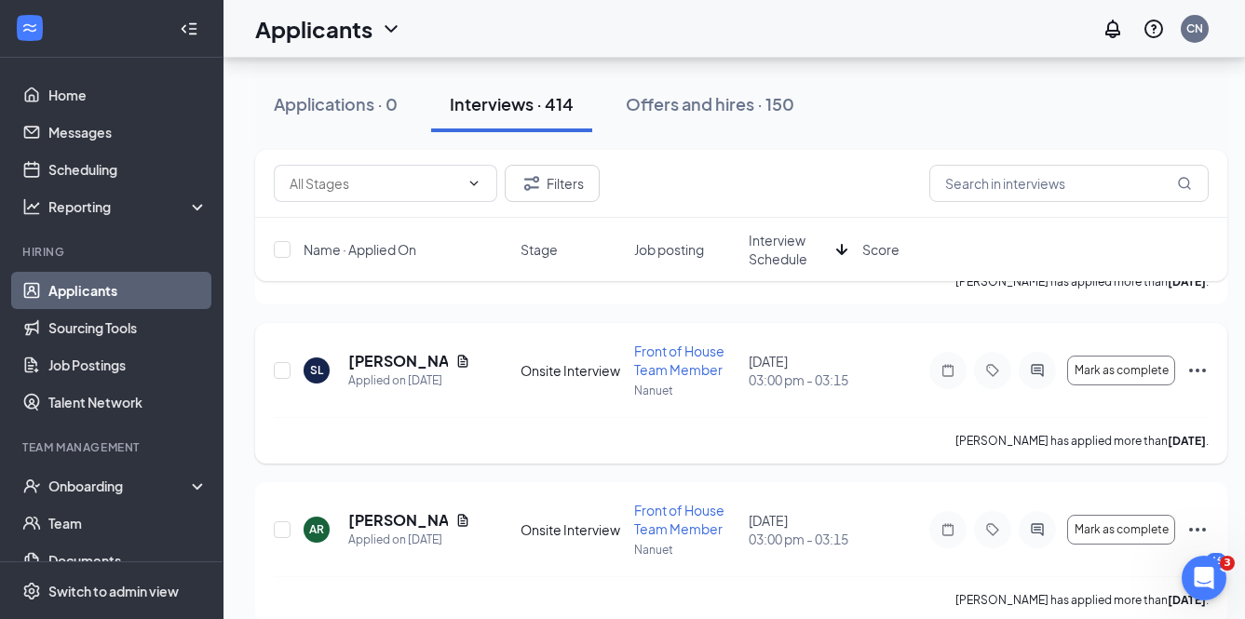
click at [385, 355] on h5 "[PERSON_NAME]" at bounding box center [398, 361] width 100 height 20
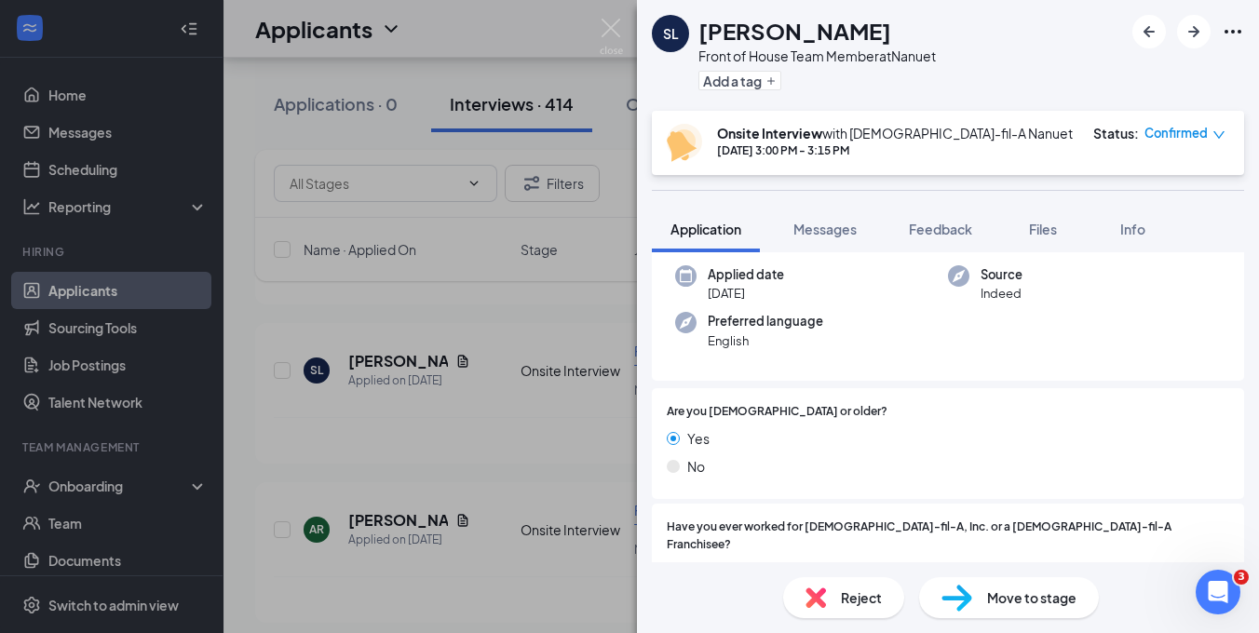
scroll to position [183, 0]
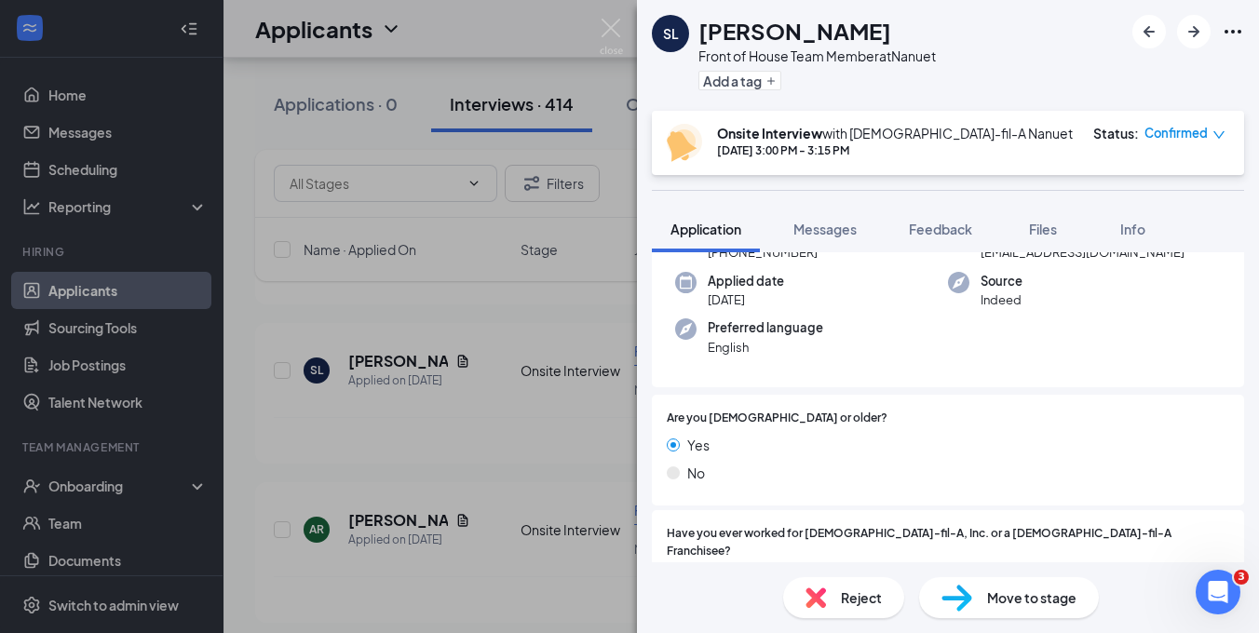
click at [472, 427] on div "[PERSON_NAME] [PERSON_NAME] Front of House Team Member at Nanuet Add a tag Onsi…" at bounding box center [629, 316] width 1259 height 633
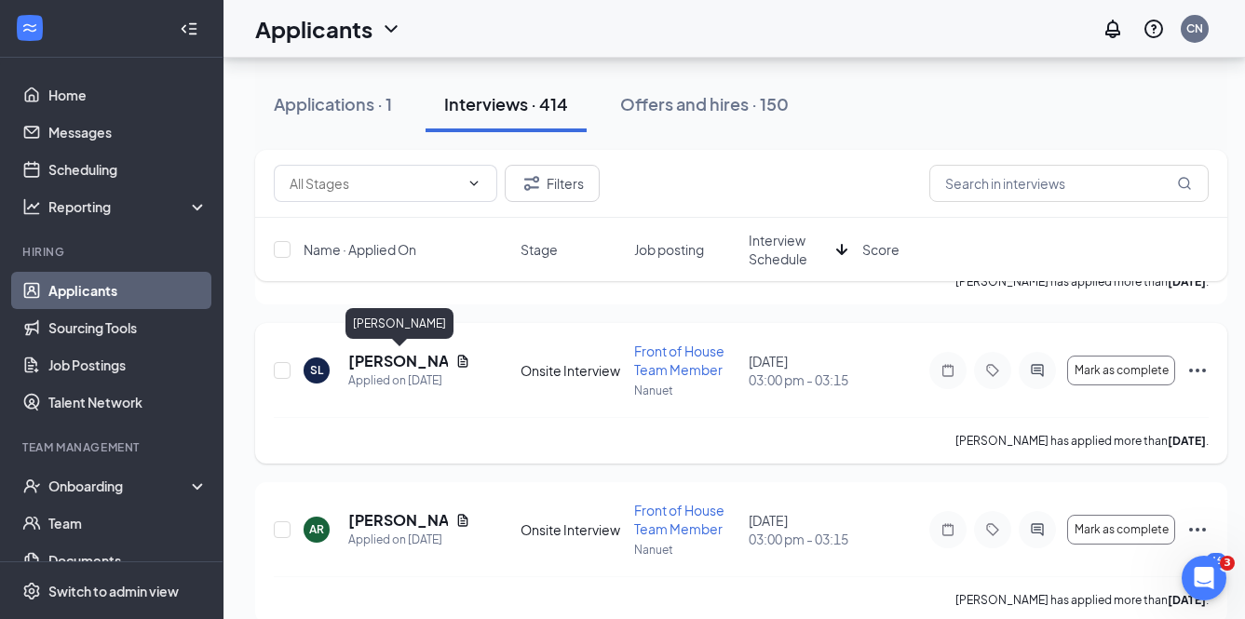
click at [386, 363] on h5 "[PERSON_NAME]" at bounding box center [398, 361] width 100 height 20
